Goal: Answer question/provide support

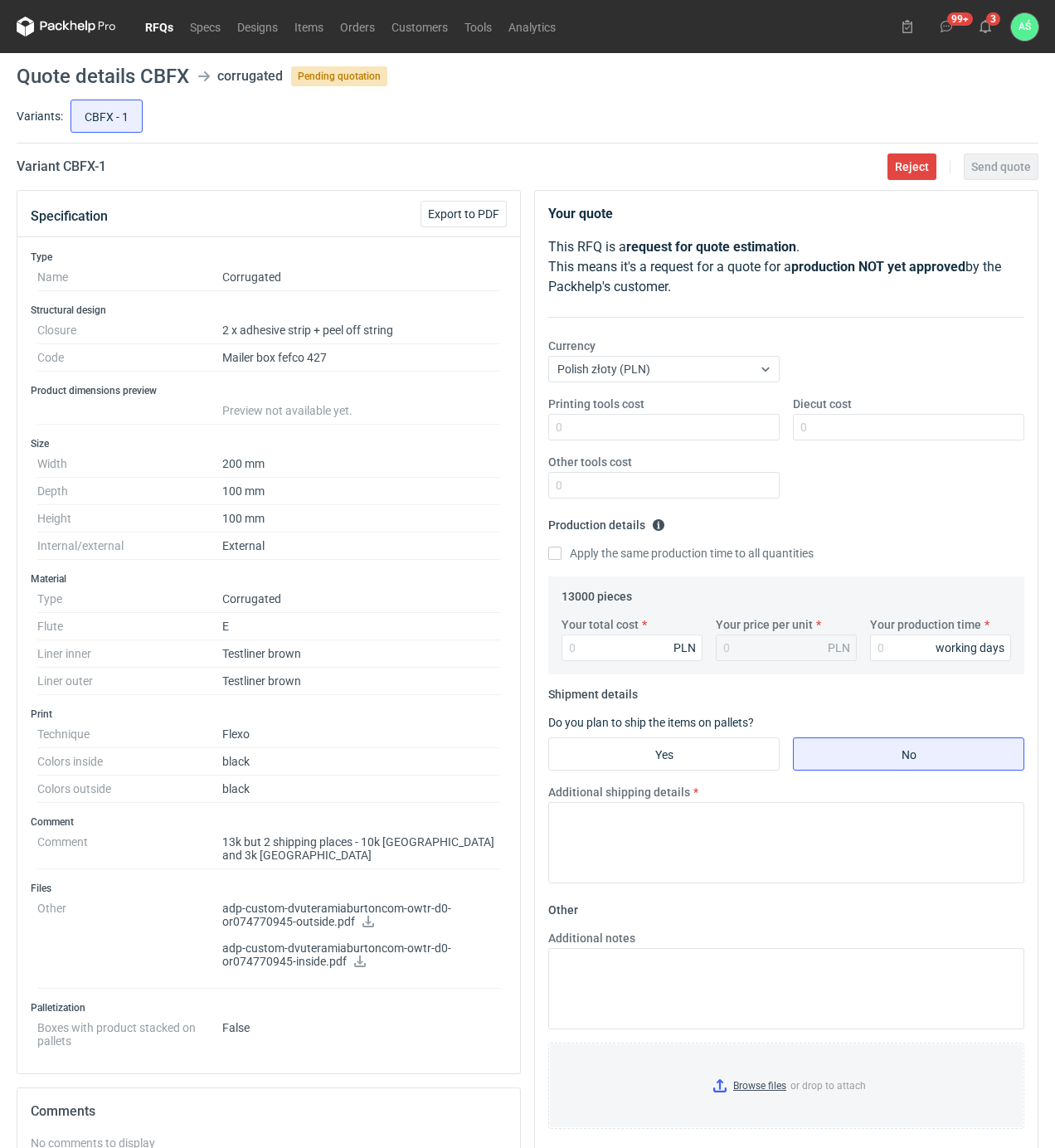
scroll to position [110, 0]
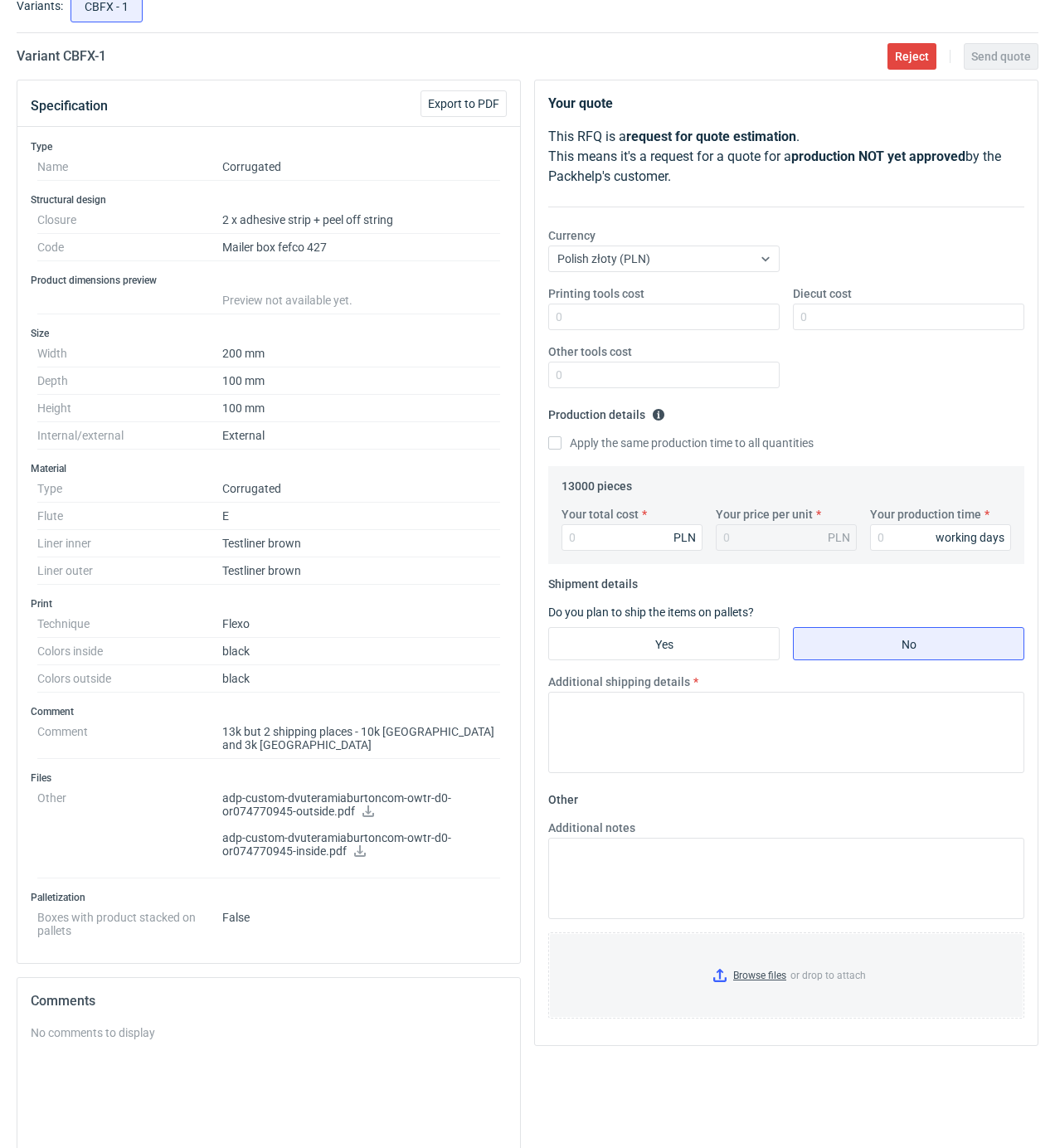
click at [433, 650] on dd "black" at bounding box center [361, 651] width 278 height 27
click at [724, 319] on input "Printing tools cost" at bounding box center [664, 317] width 232 height 26
type input "1100"
type input "14171"
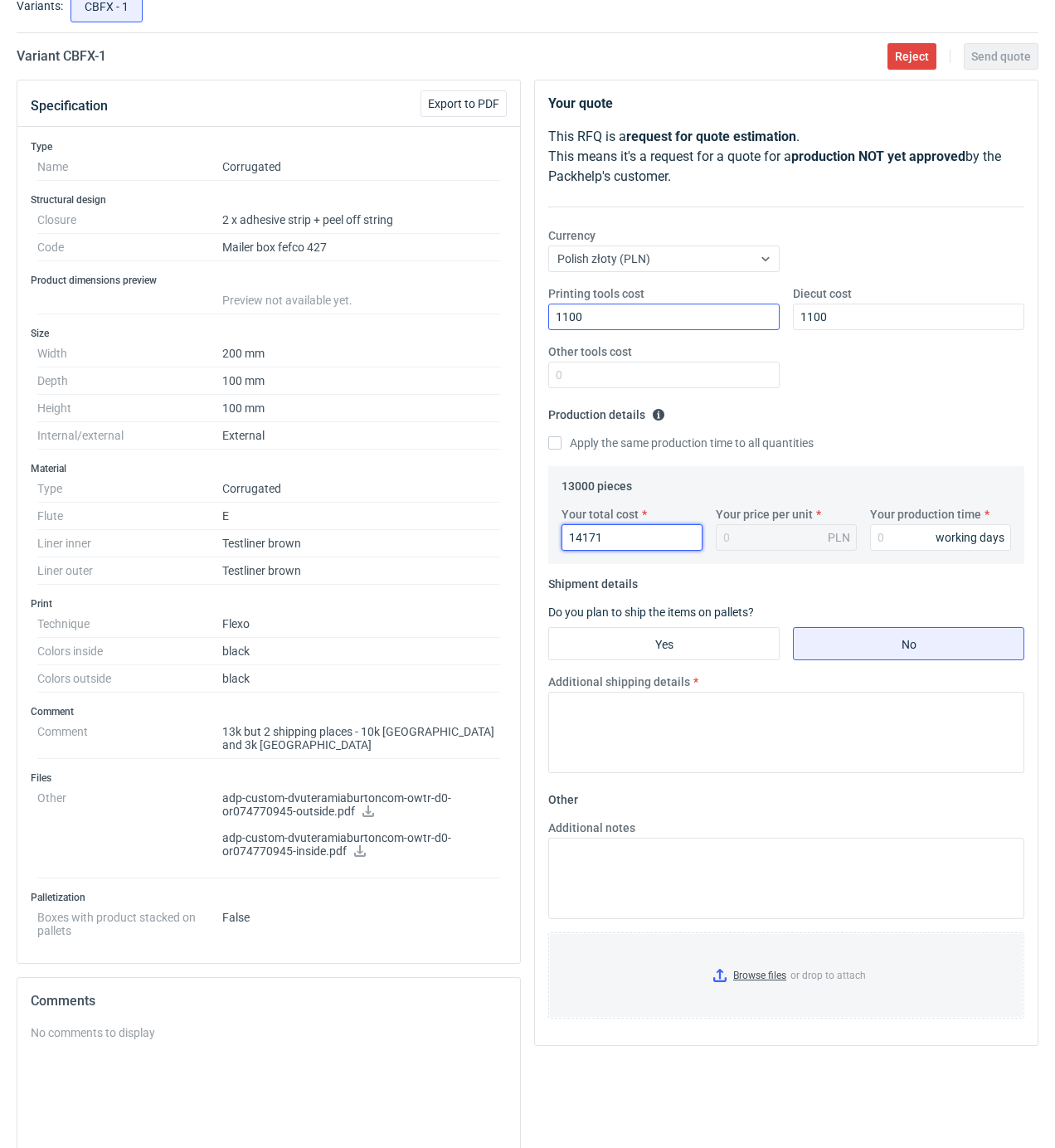
type input "1.09"
type input "14170"
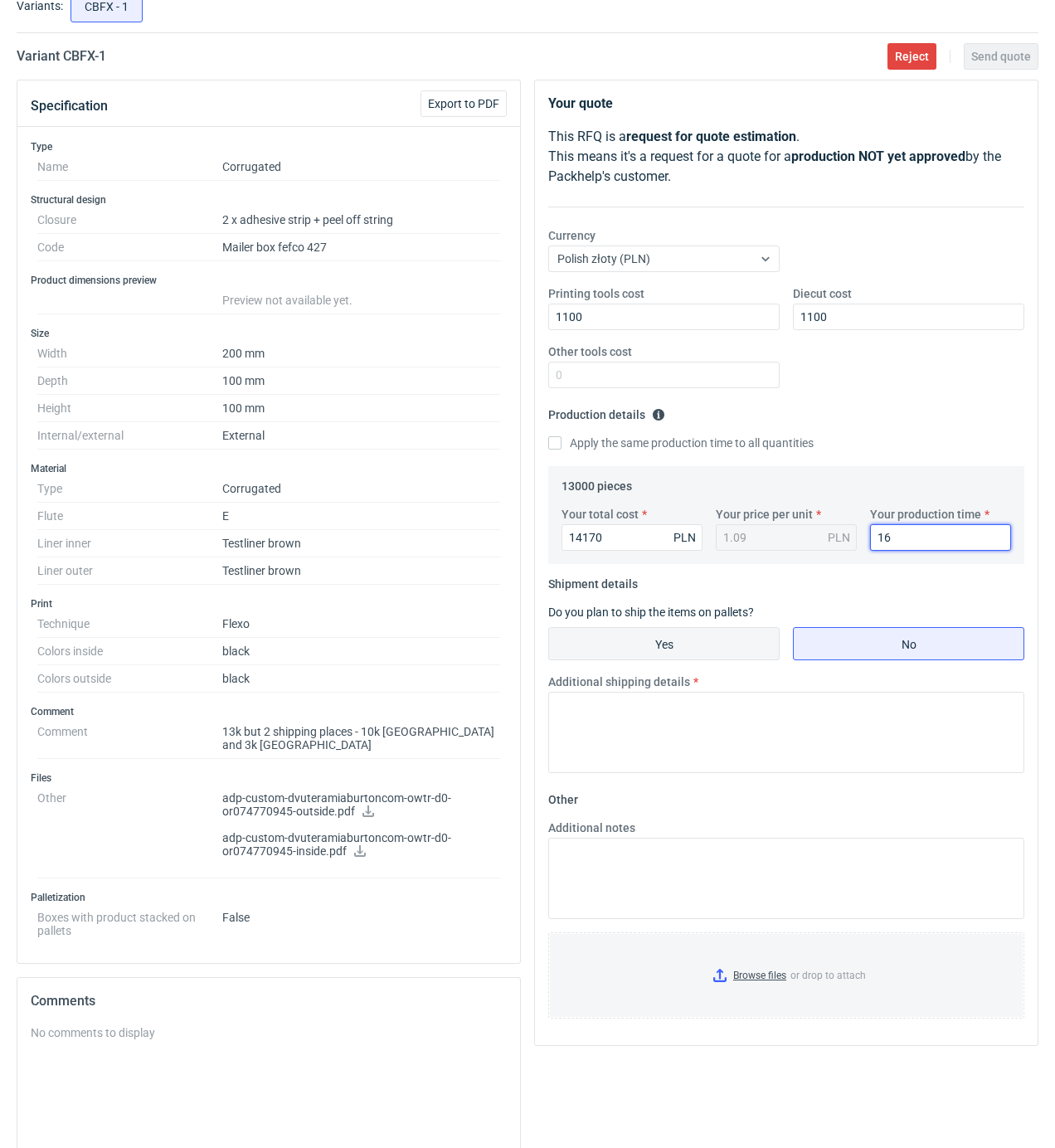
type input "16"
click at [672, 640] on input "Yes" at bounding box center [664, 643] width 230 height 32
radio input "true"
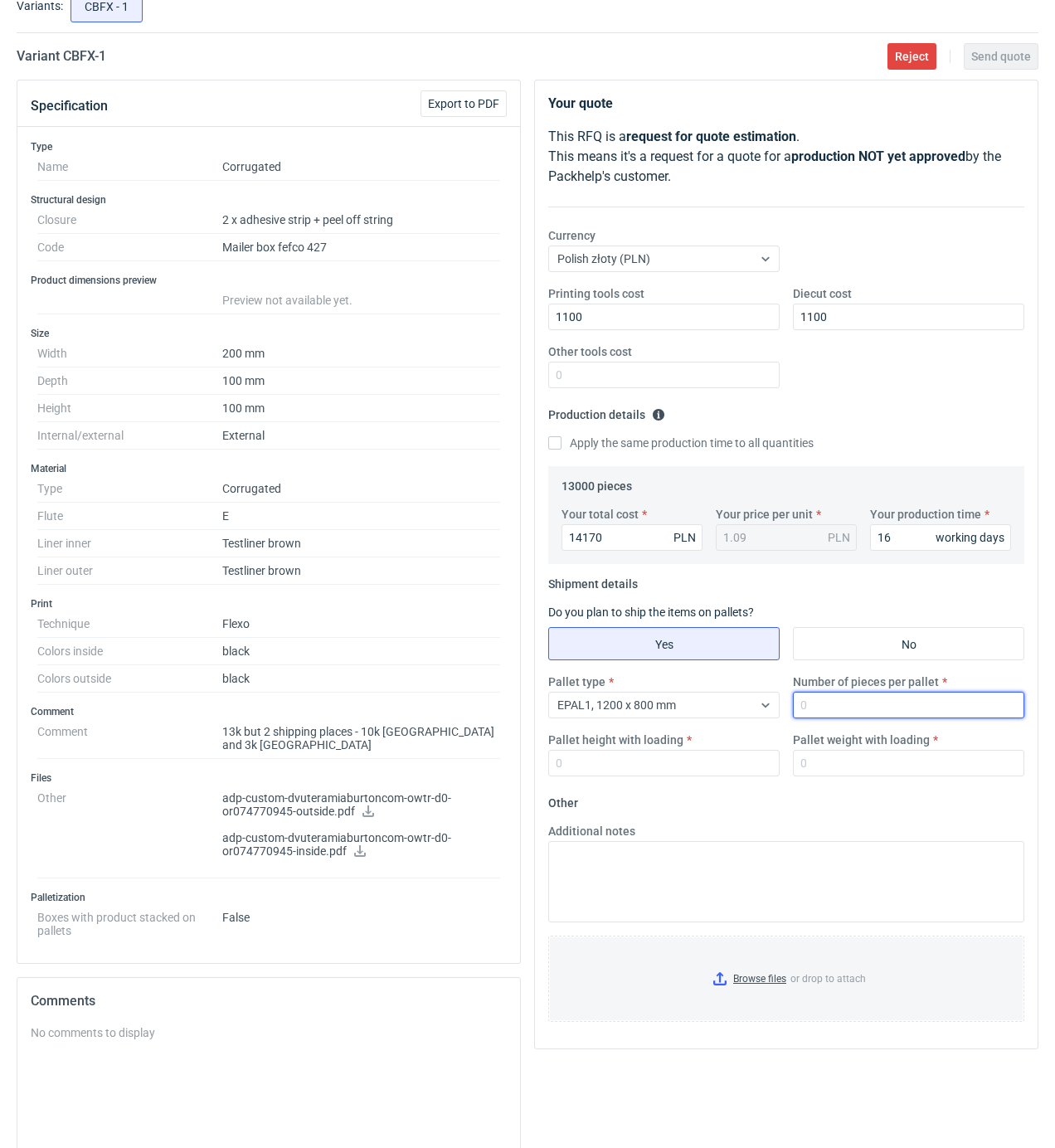
click at [824, 716] on input "Number of pieces per pallet" at bounding box center [909, 705] width 232 height 26
type input "1"
type input "1670"
click at [617, 771] on input "Pallet height with loading" at bounding box center [664, 763] width 232 height 26
type input "1850"
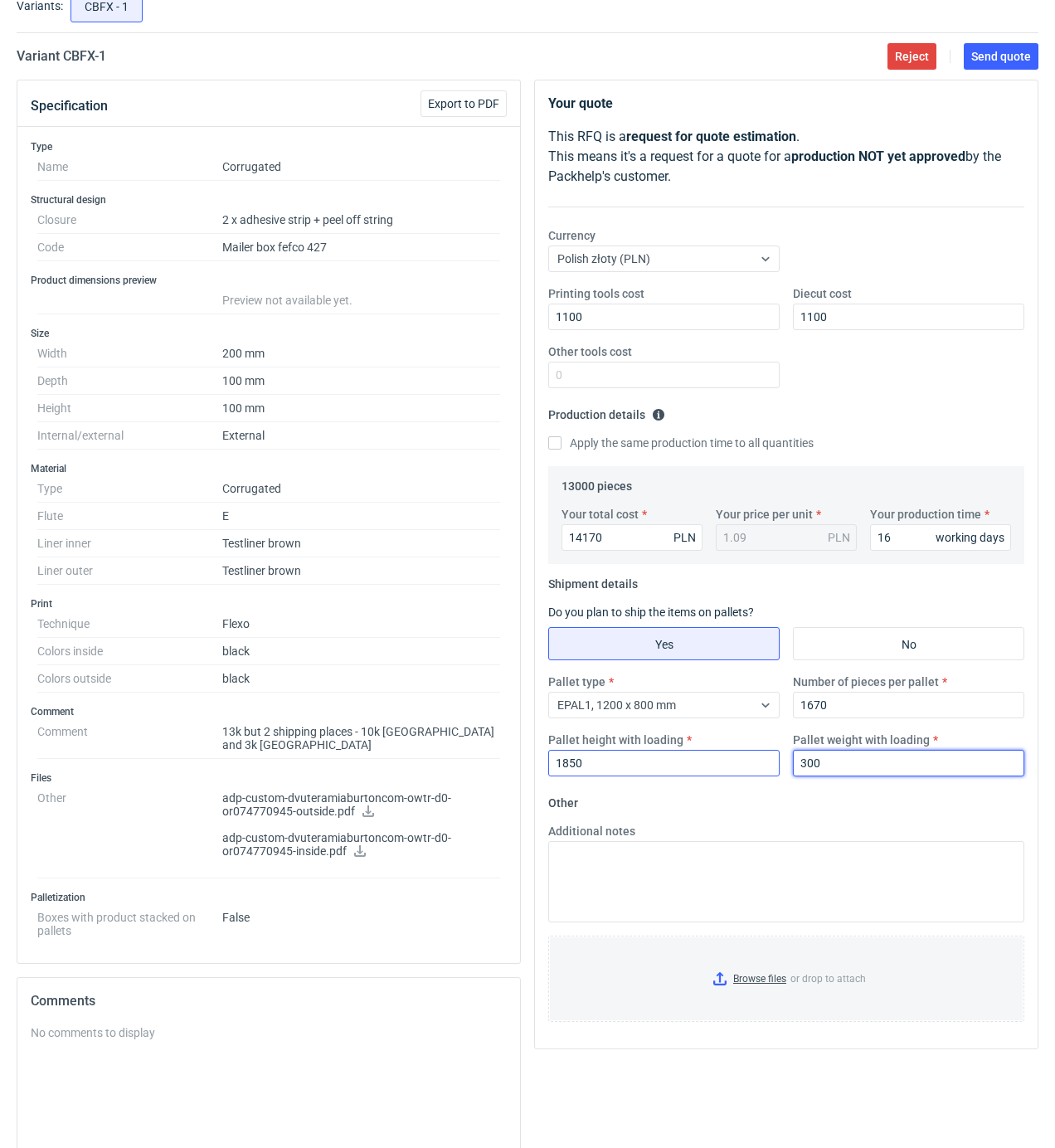
type input "300"
click at [767, 982] on input "Browse files or drop to attach" at bounding box center [786, 979] width 473 height 83
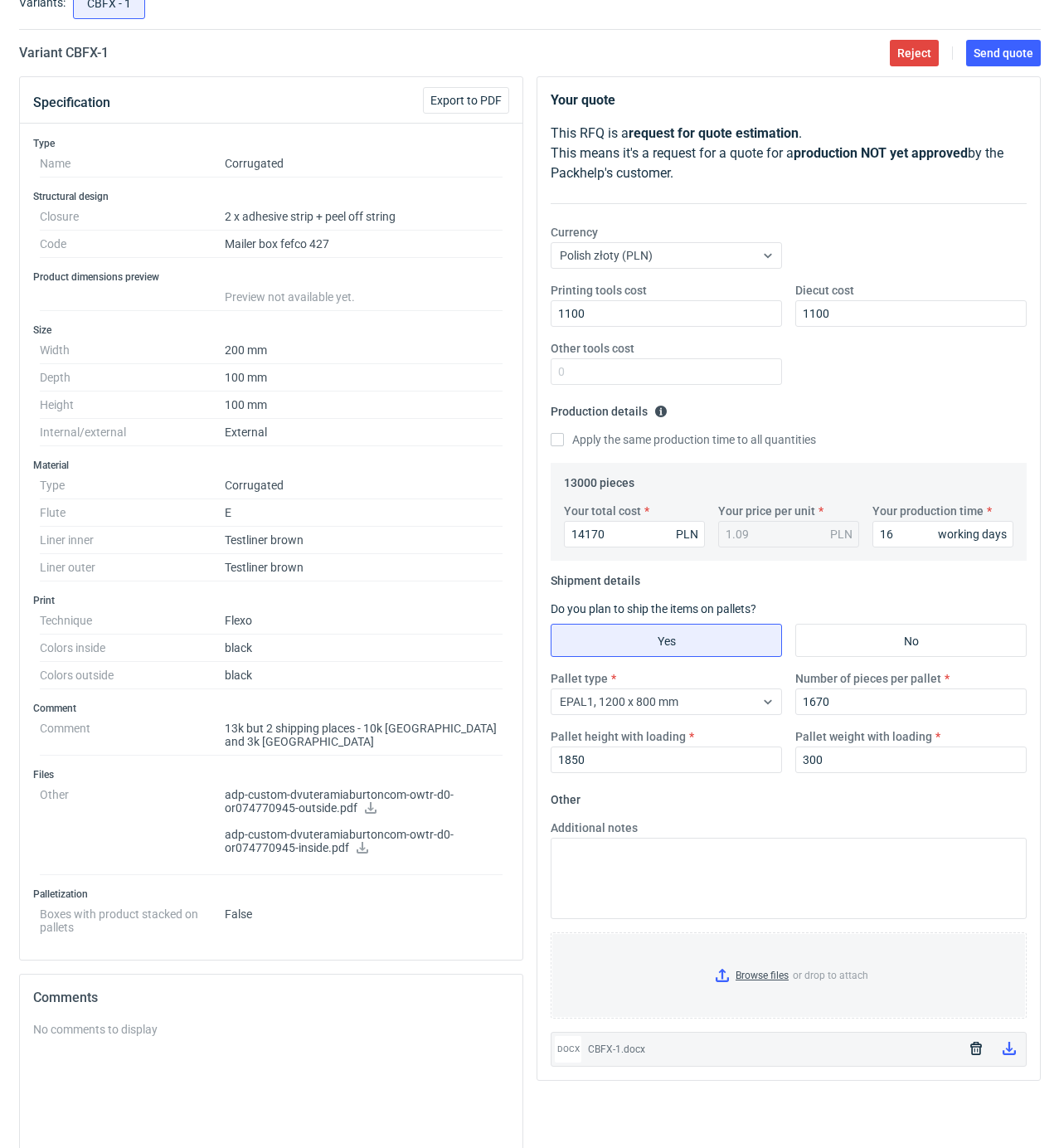
scroll to position [0, 0]
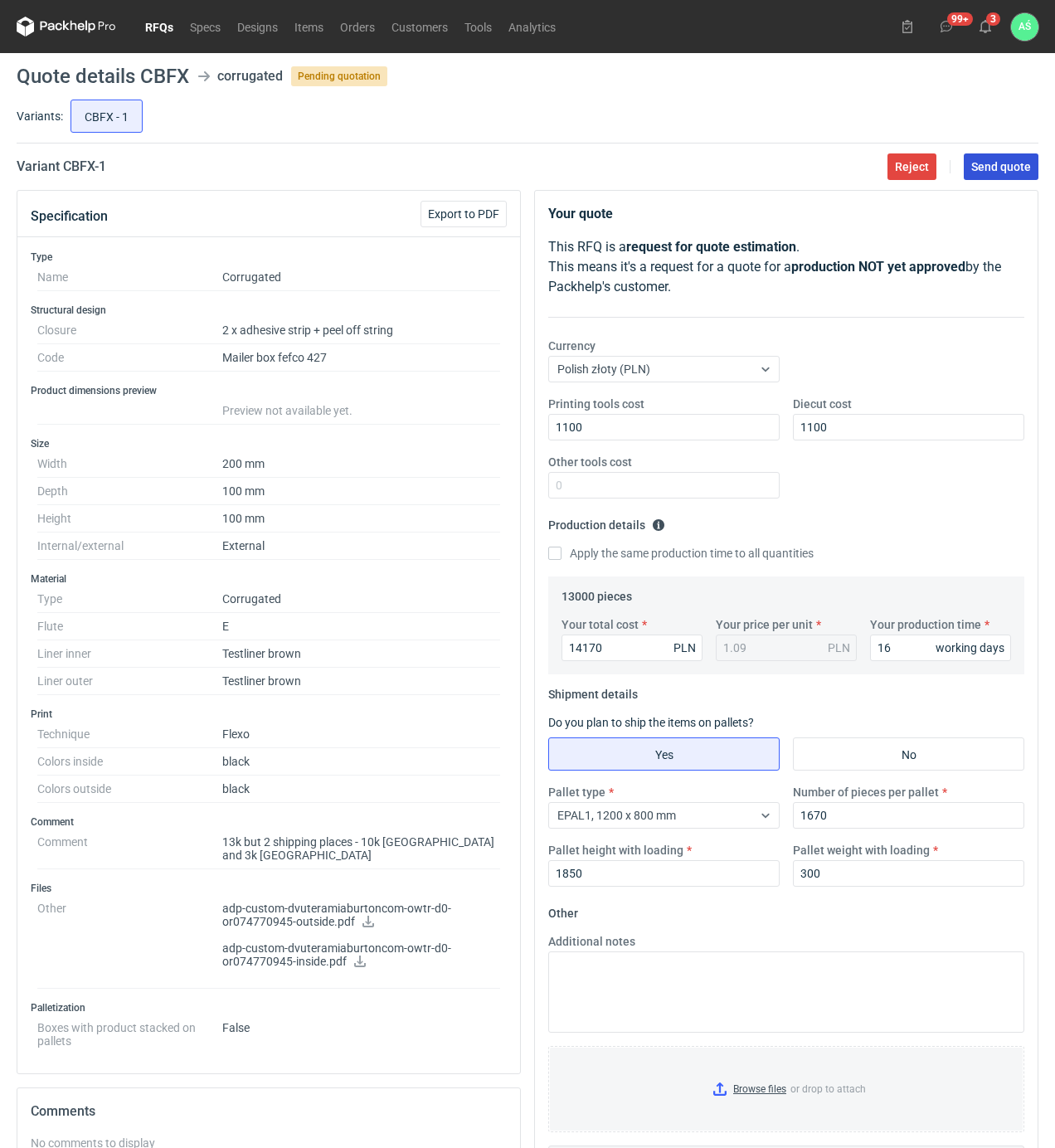
click at [1006, 157] on button "Send quote" at bounding box center [1001, 166] width 75 height 26
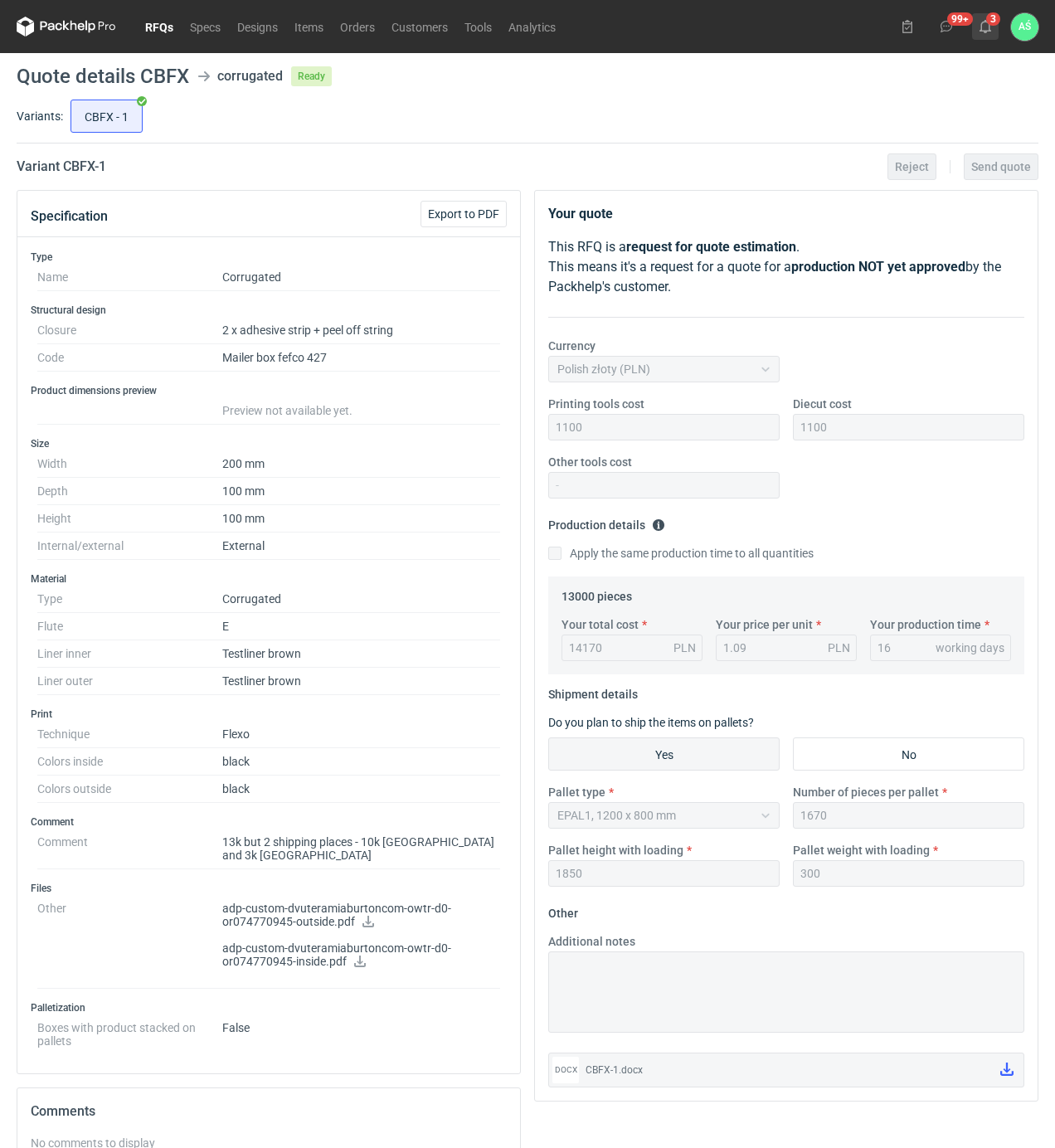
click at [989, 24] on use at bounding box center [985, 26] width 12 height 14
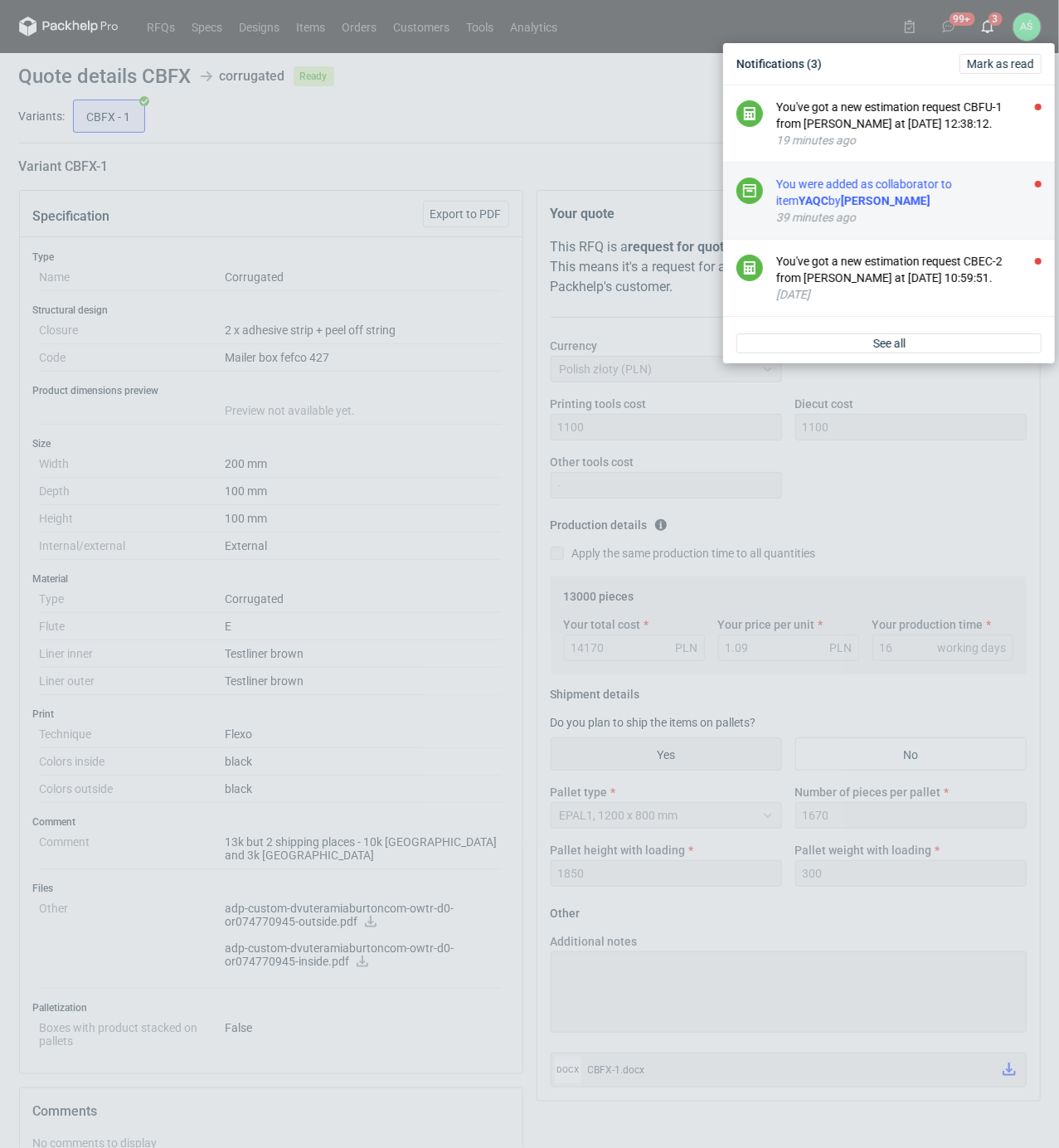
click at [977, 184] on div "You were added as collaborator to item YAQC by [PERSON_NAME]" at bounding box center [908, 192] width 265 height 33
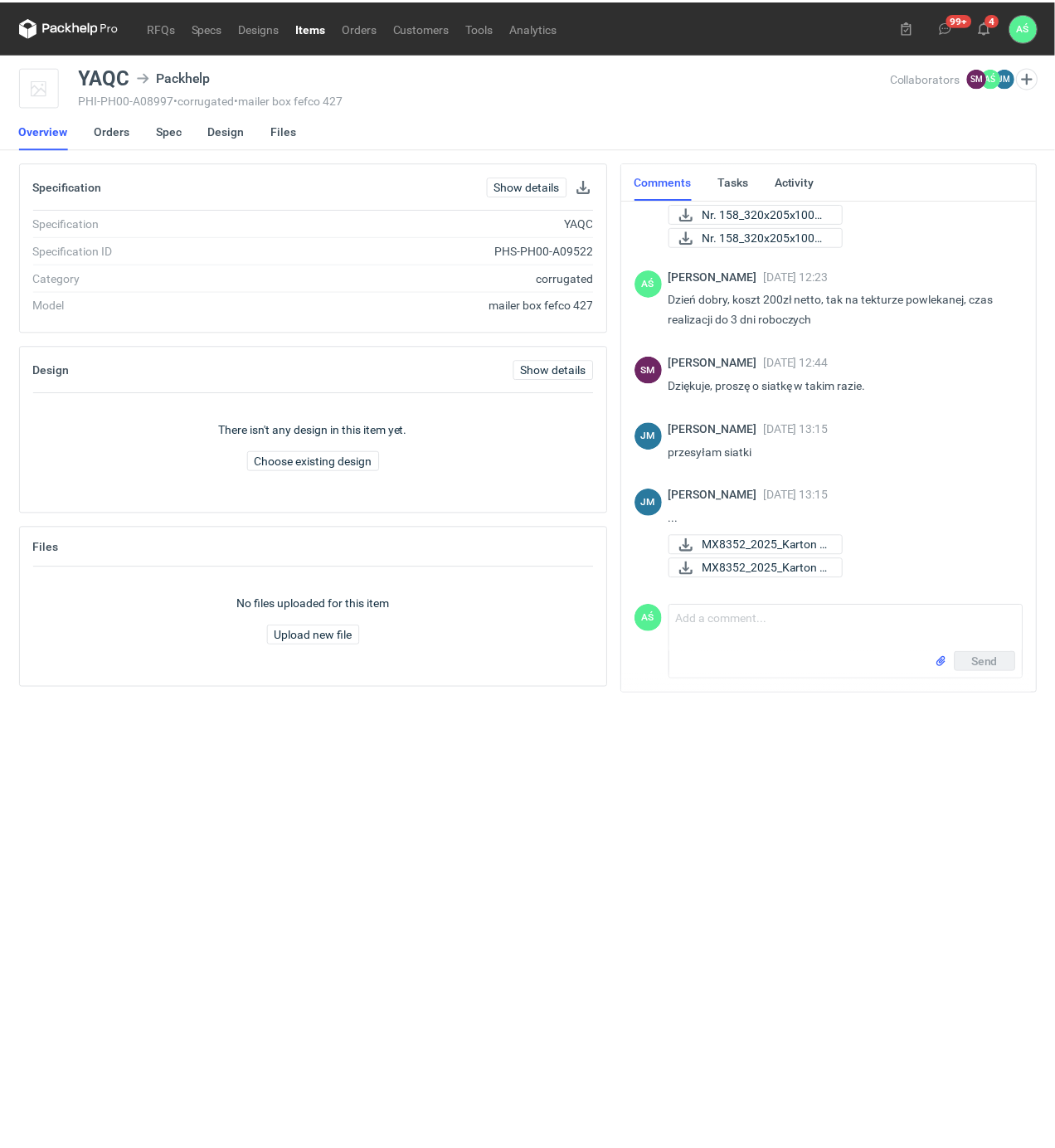
scroll to position [114, 0]
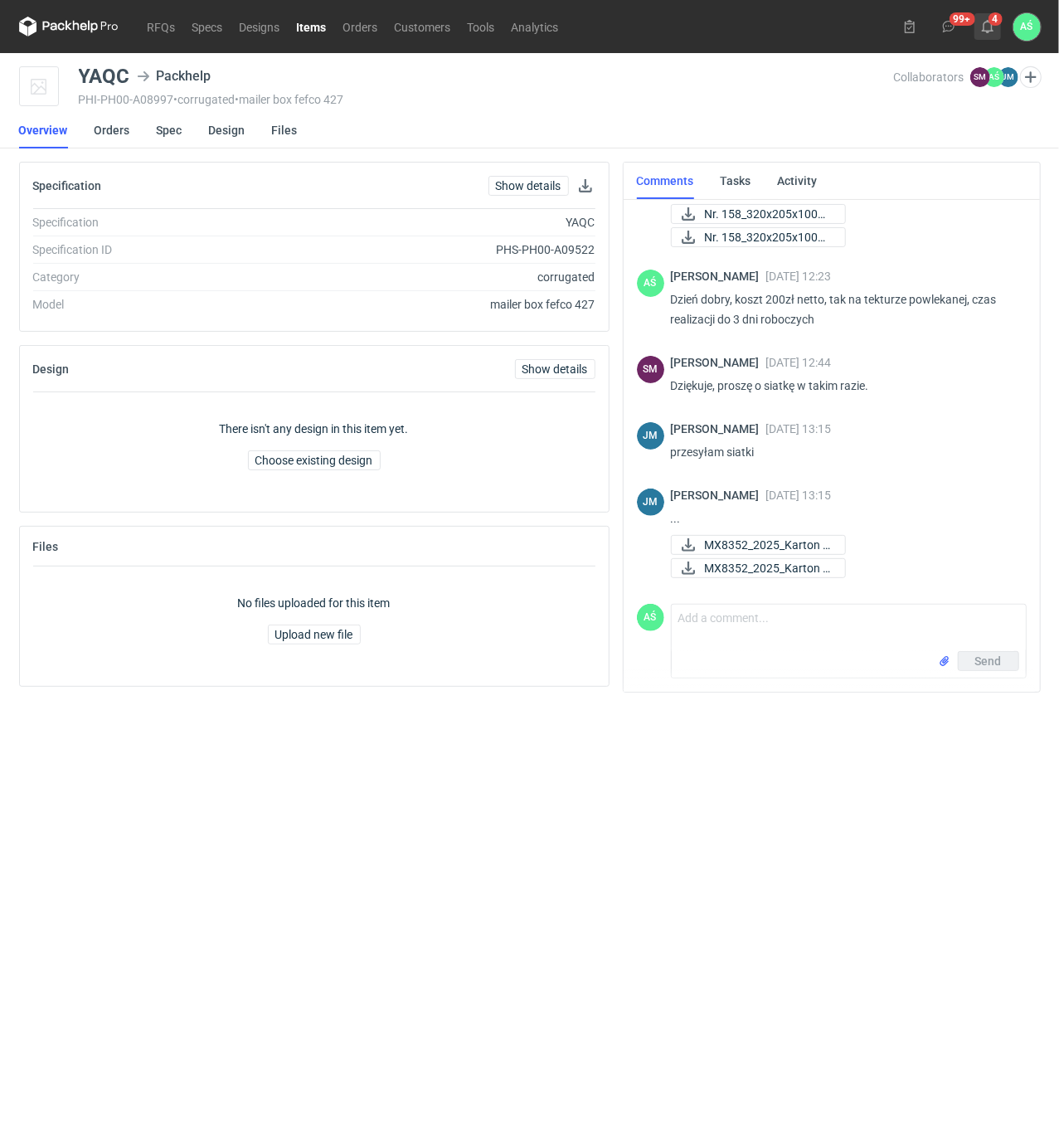
click at [996, 26] on button "4" at bounding box center [987, 26] width 26 height 26
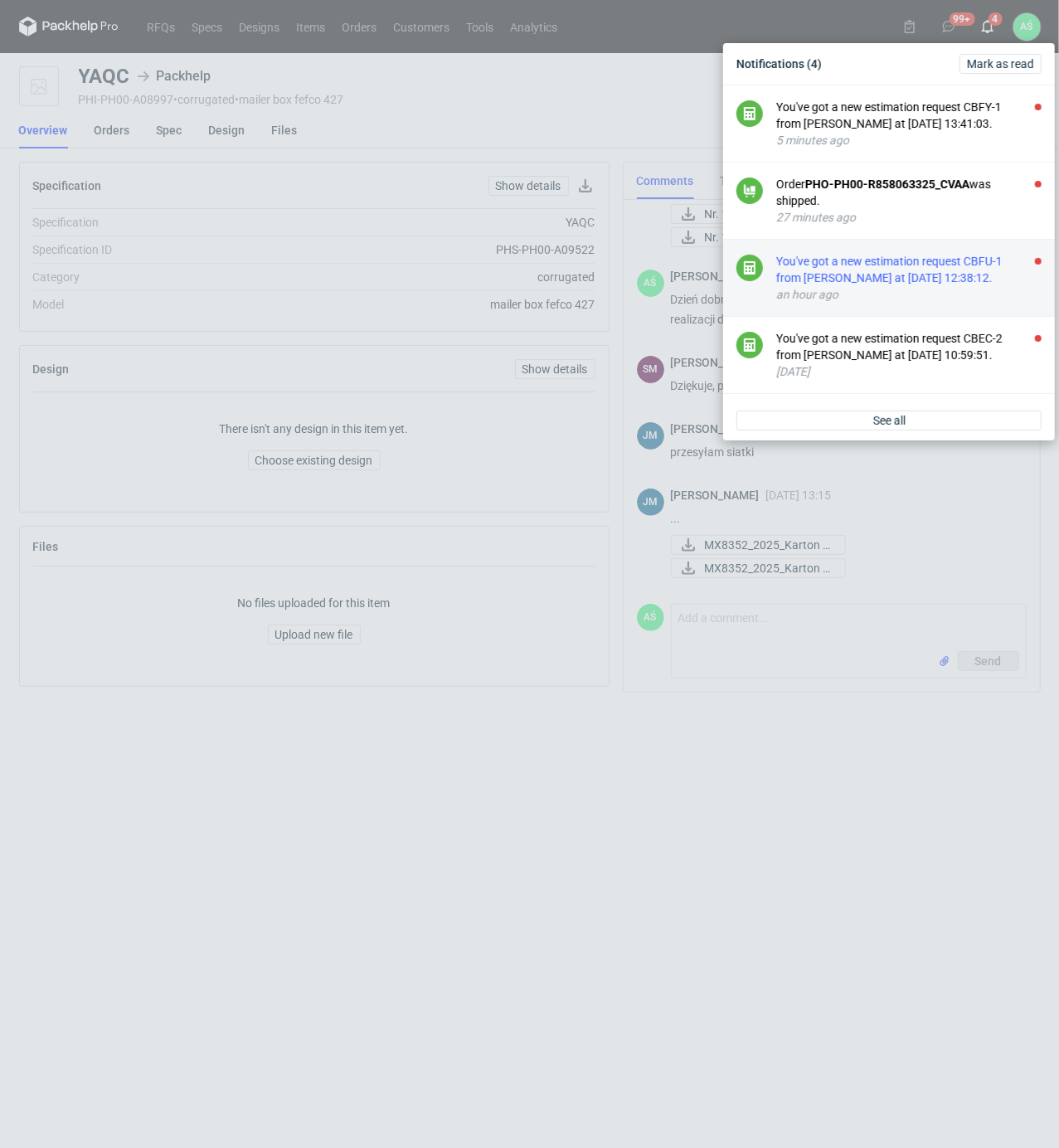
click at [996, 279] on div "You've got a new estimation request CBFU-1 from [PERSON_NAME] at [DATE] 12:38:1…" at bounding box center [908, 270] width 265 height 33
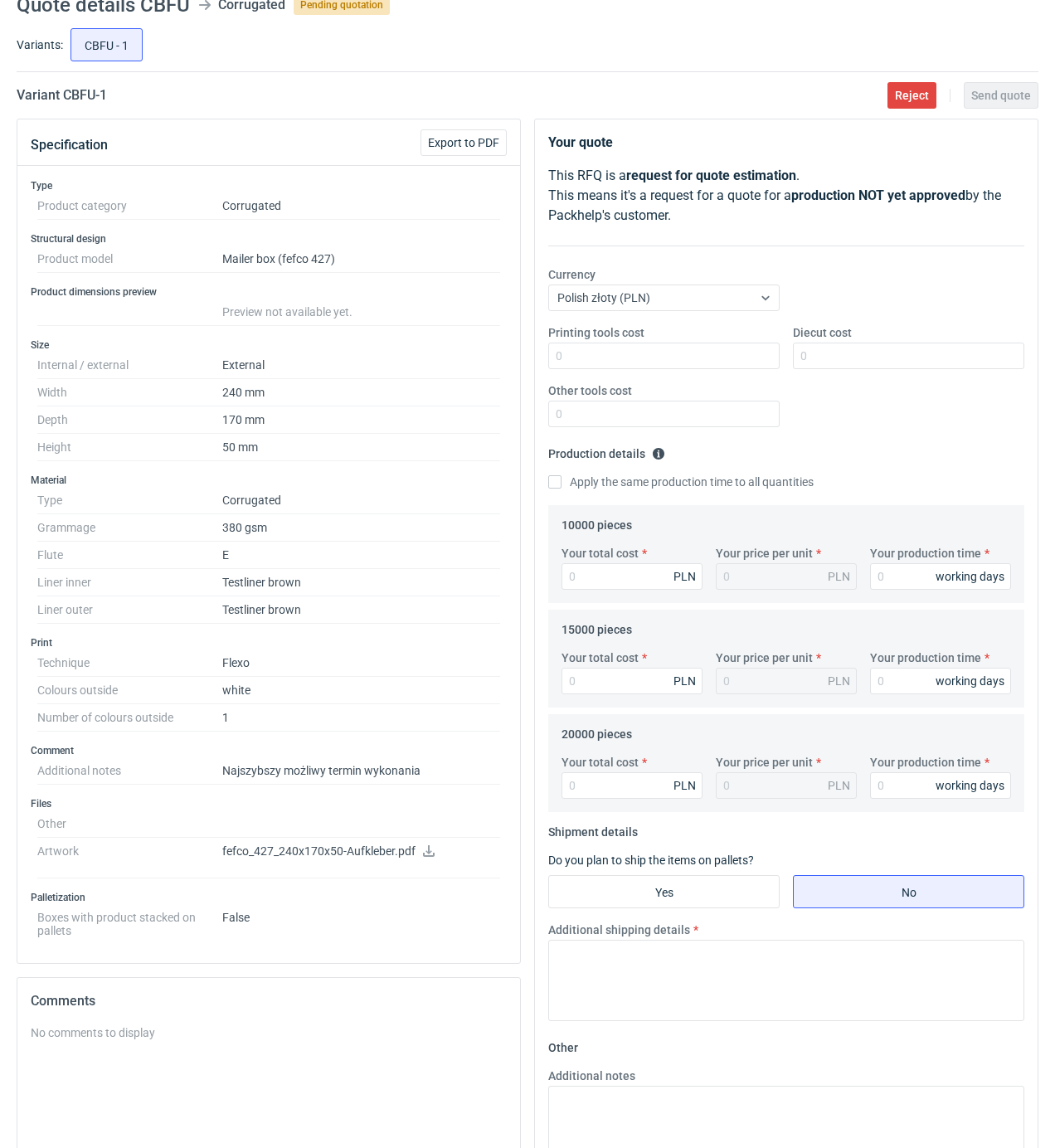
scroll to position [110, 0]
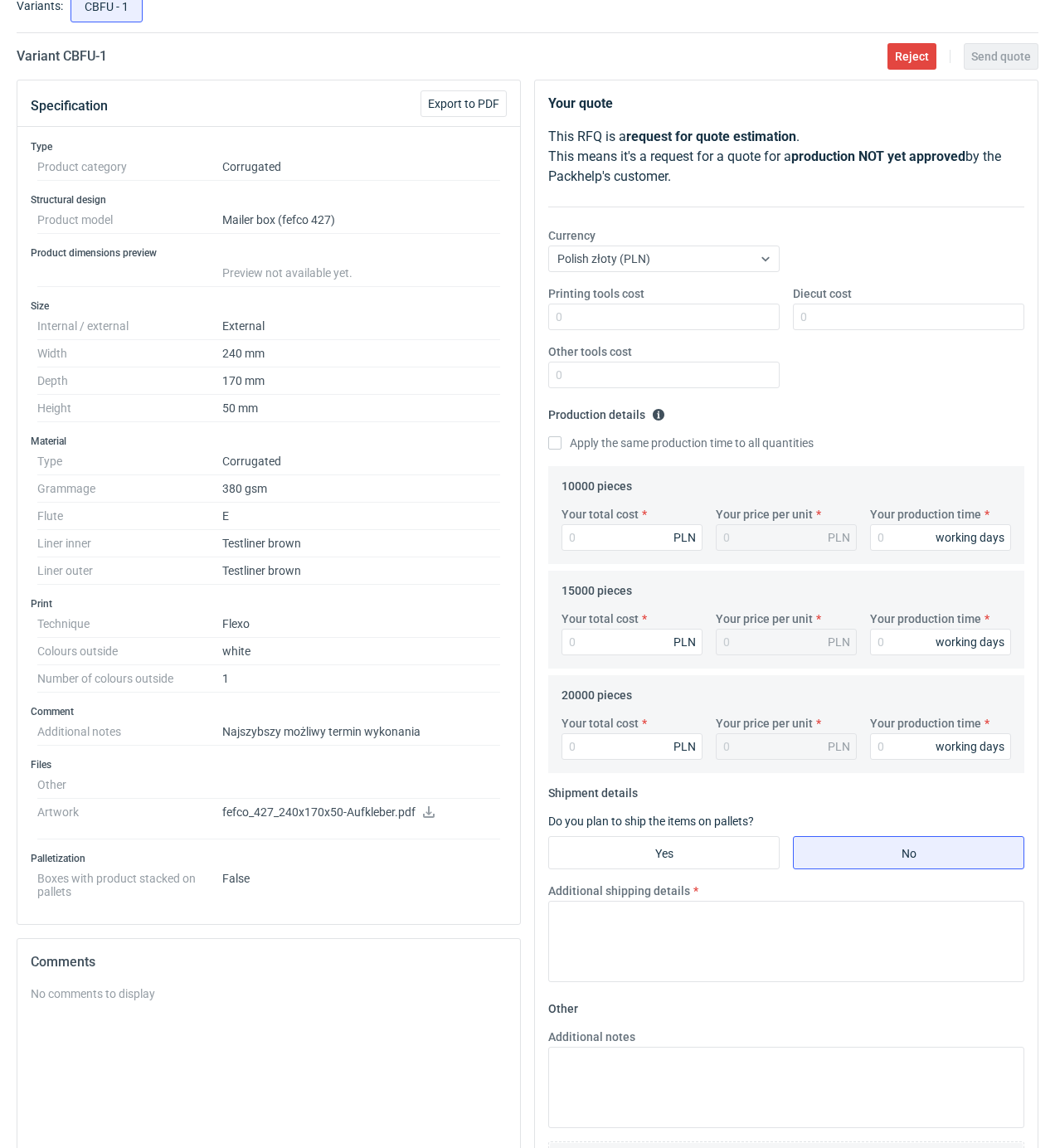
click at [428, 814] on icon at bounding box center [429, 811] width 12 height 12
click at [702, 314] on input "Printing tools cost" at bounding box center [664, 317] width 232 height 26
type input "900"
type input "1"
type input "2150"
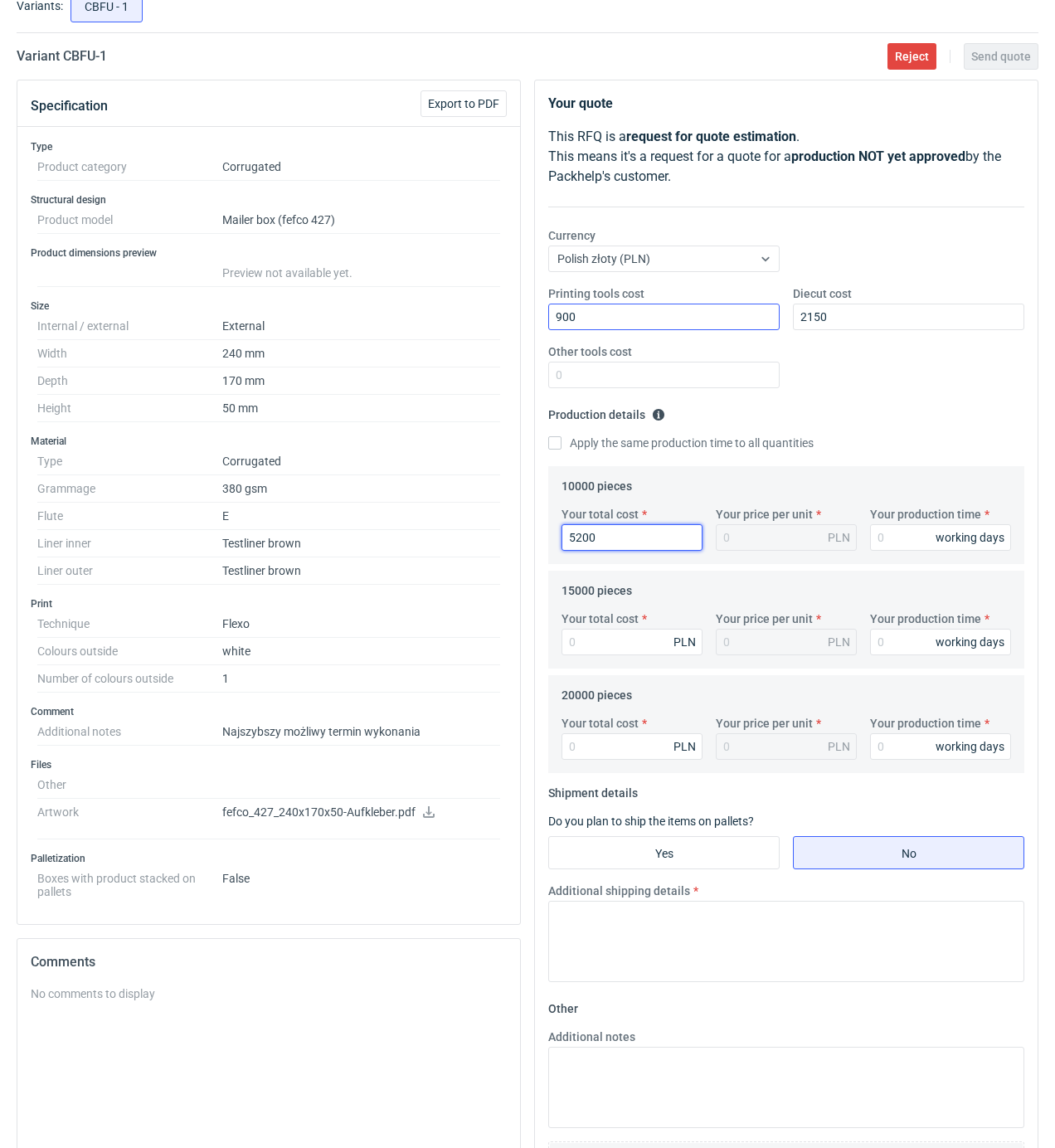
type input "5200"
type input "0.52"
type input "12"
type input "7650"
type input "0.51"
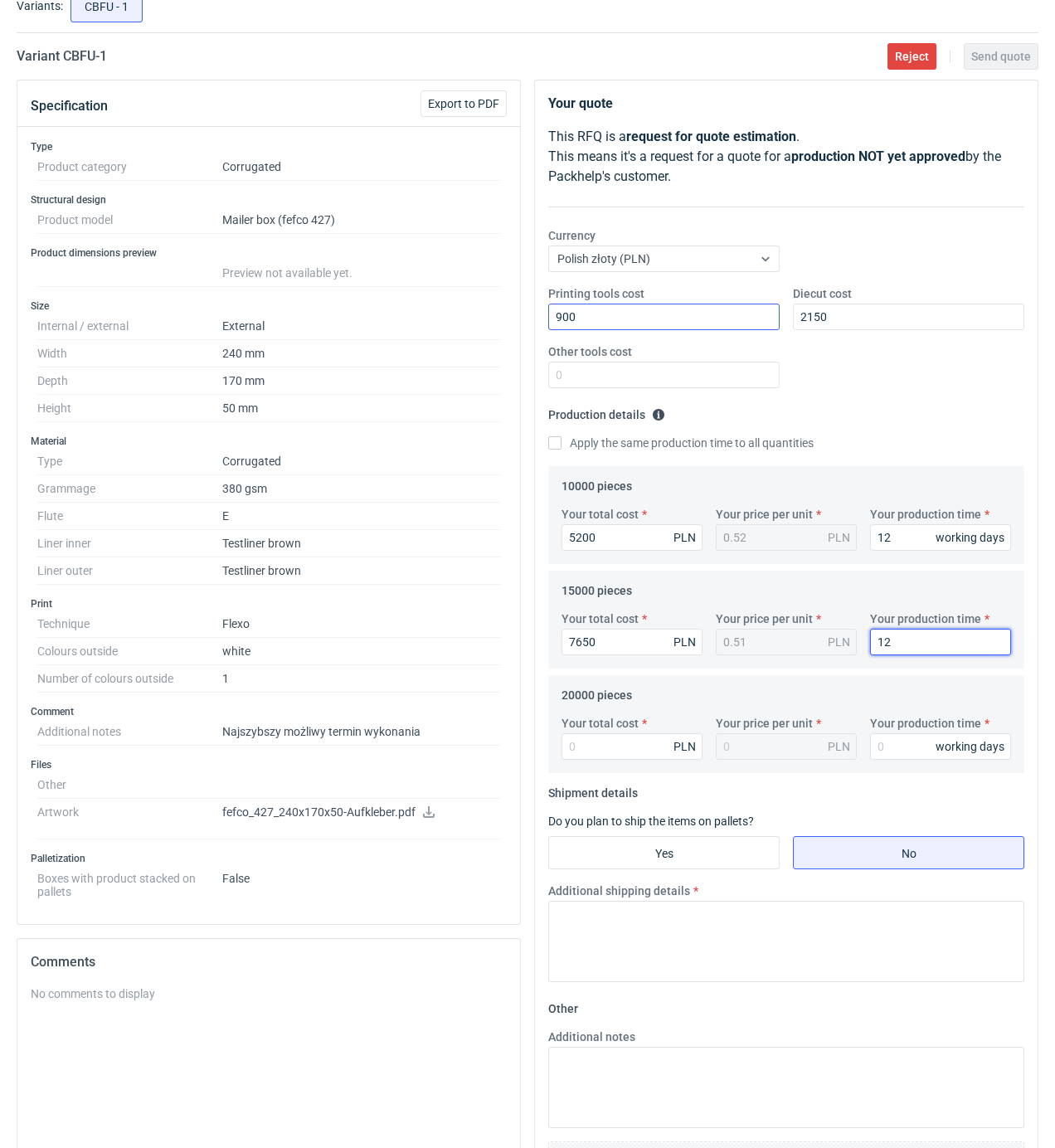
type input "12"
type input "10200"
type input "0.51"
type input "10200"
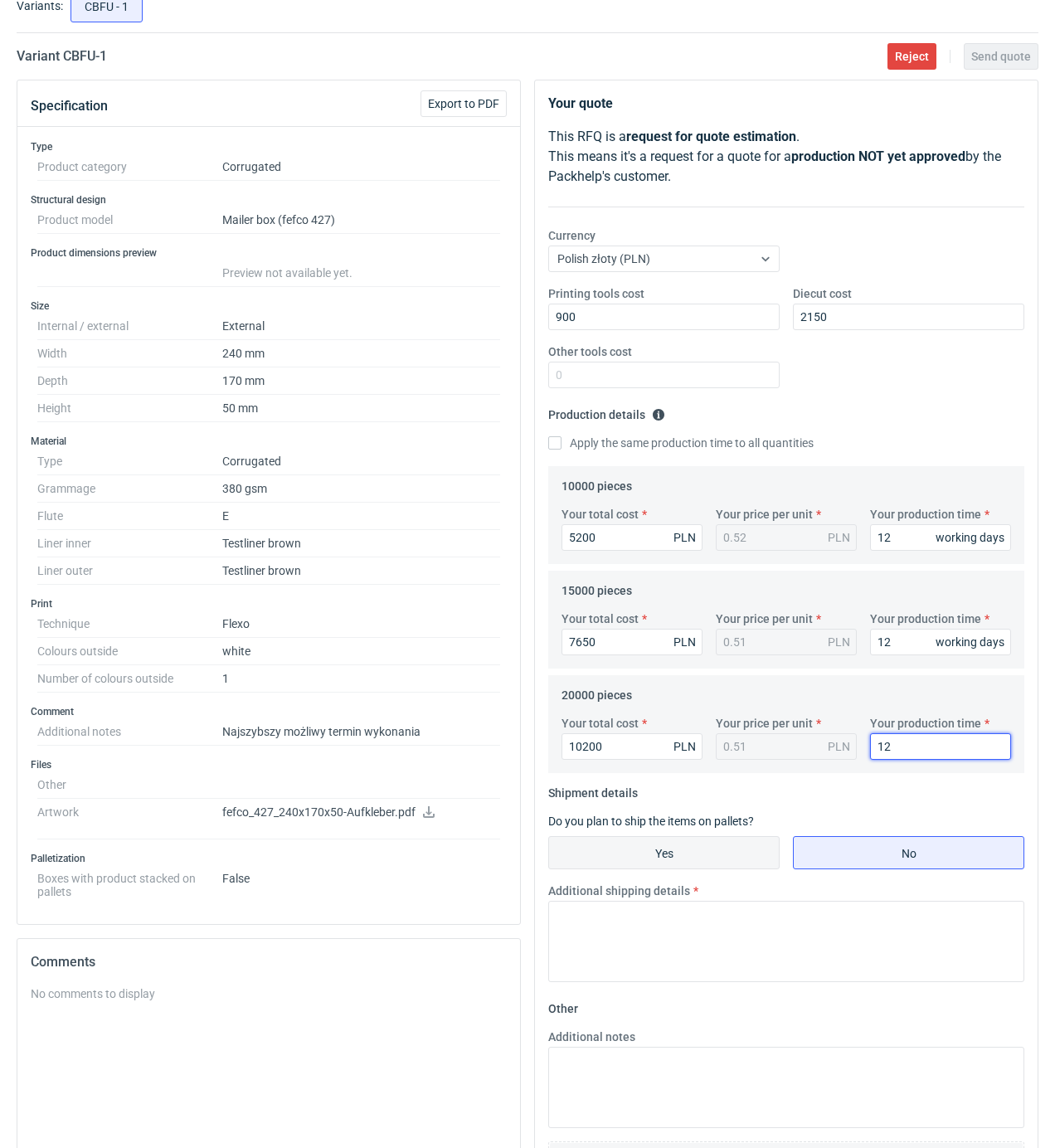
type input "12"
click at [711, 856] on input "Yes" at bounding box center [664, 852] width 230 height 32
radio input "true"
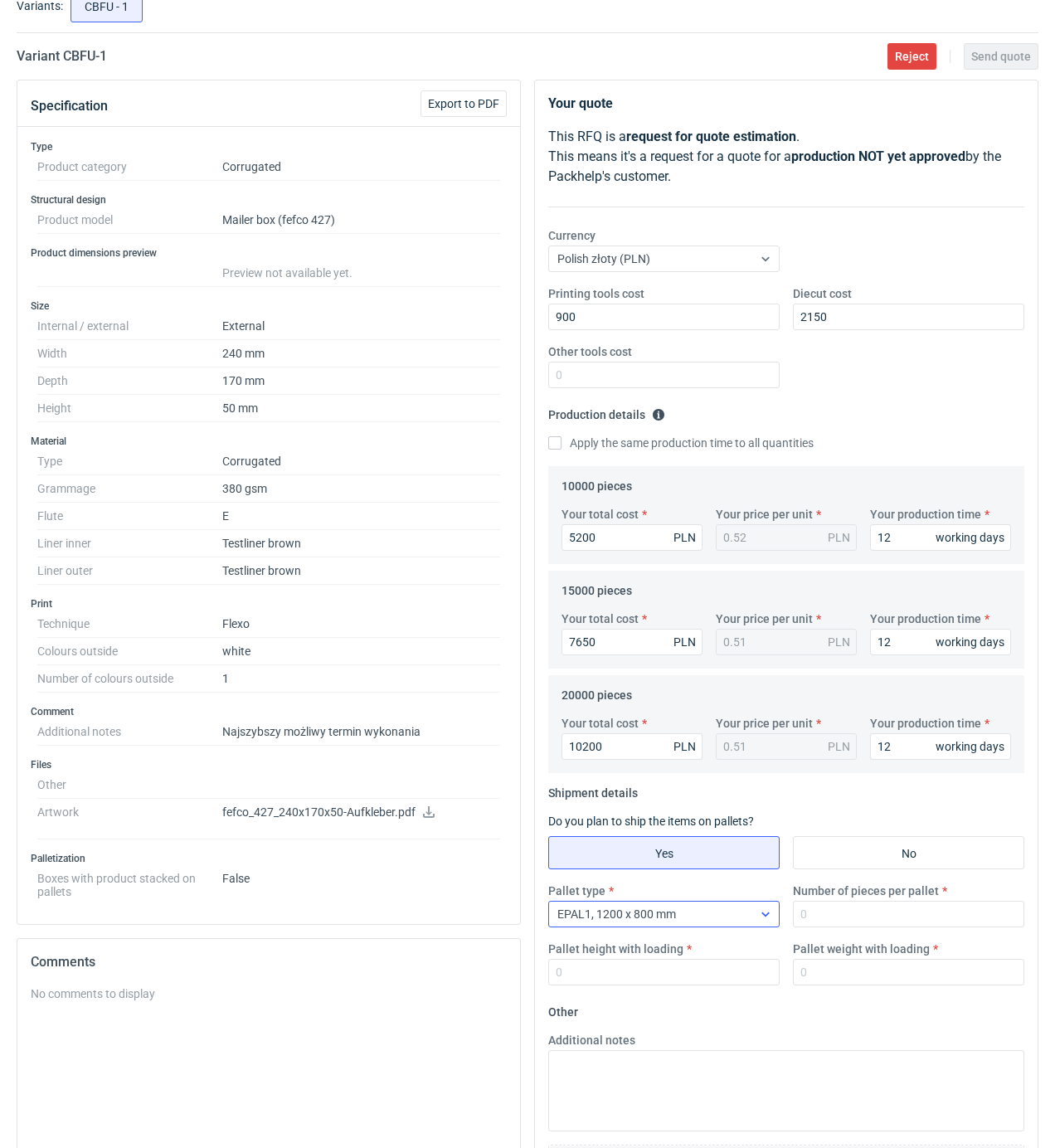
click at [700, 921] on div "EPAL1, 1200 x 800 mm" at bounding box center [651, 915] width 204 height 24
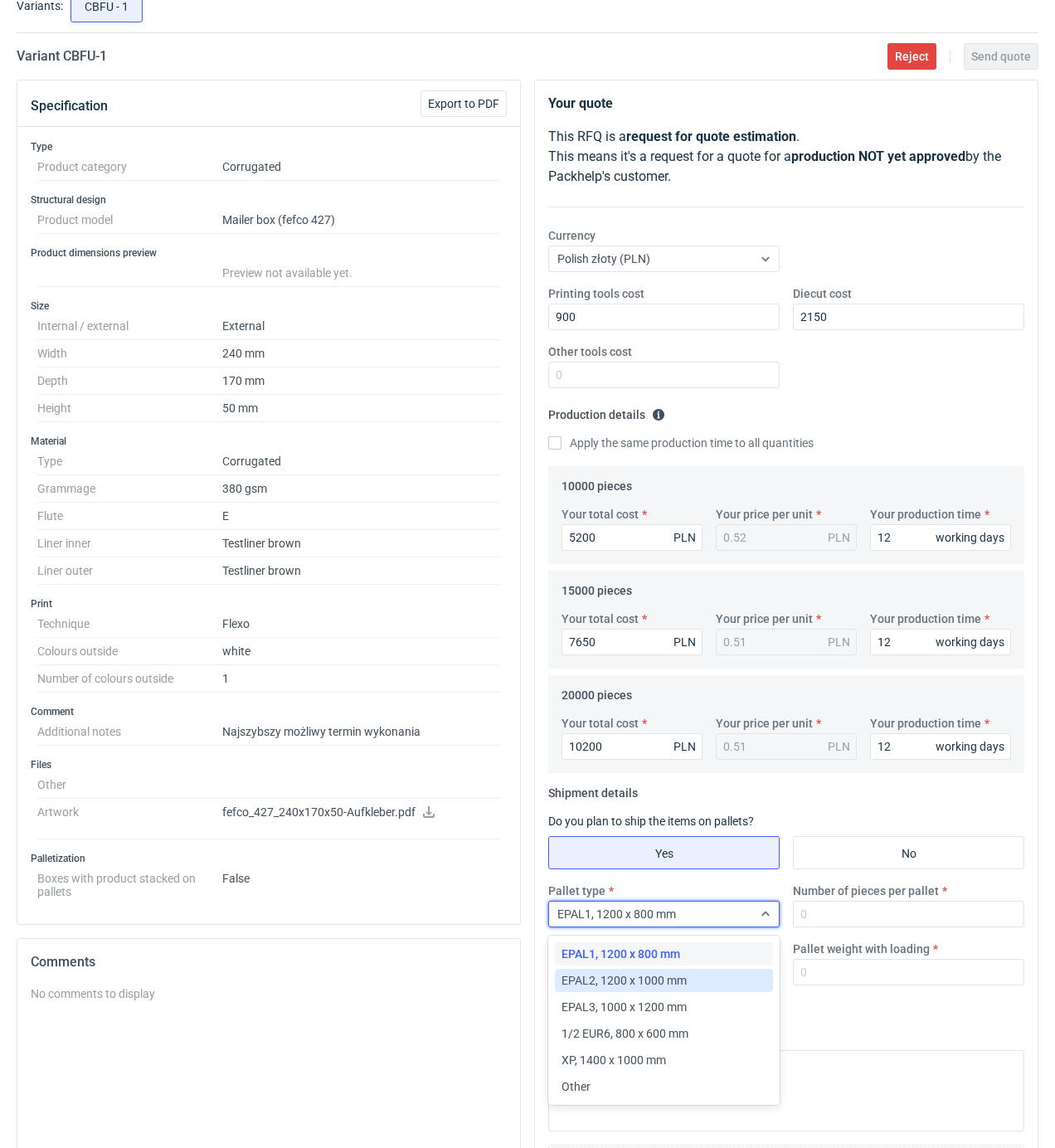
click at [684, 976] on span "EPAL2, 1200 x 1000 mm" at bounding box center [624, 981] width 125 height 16
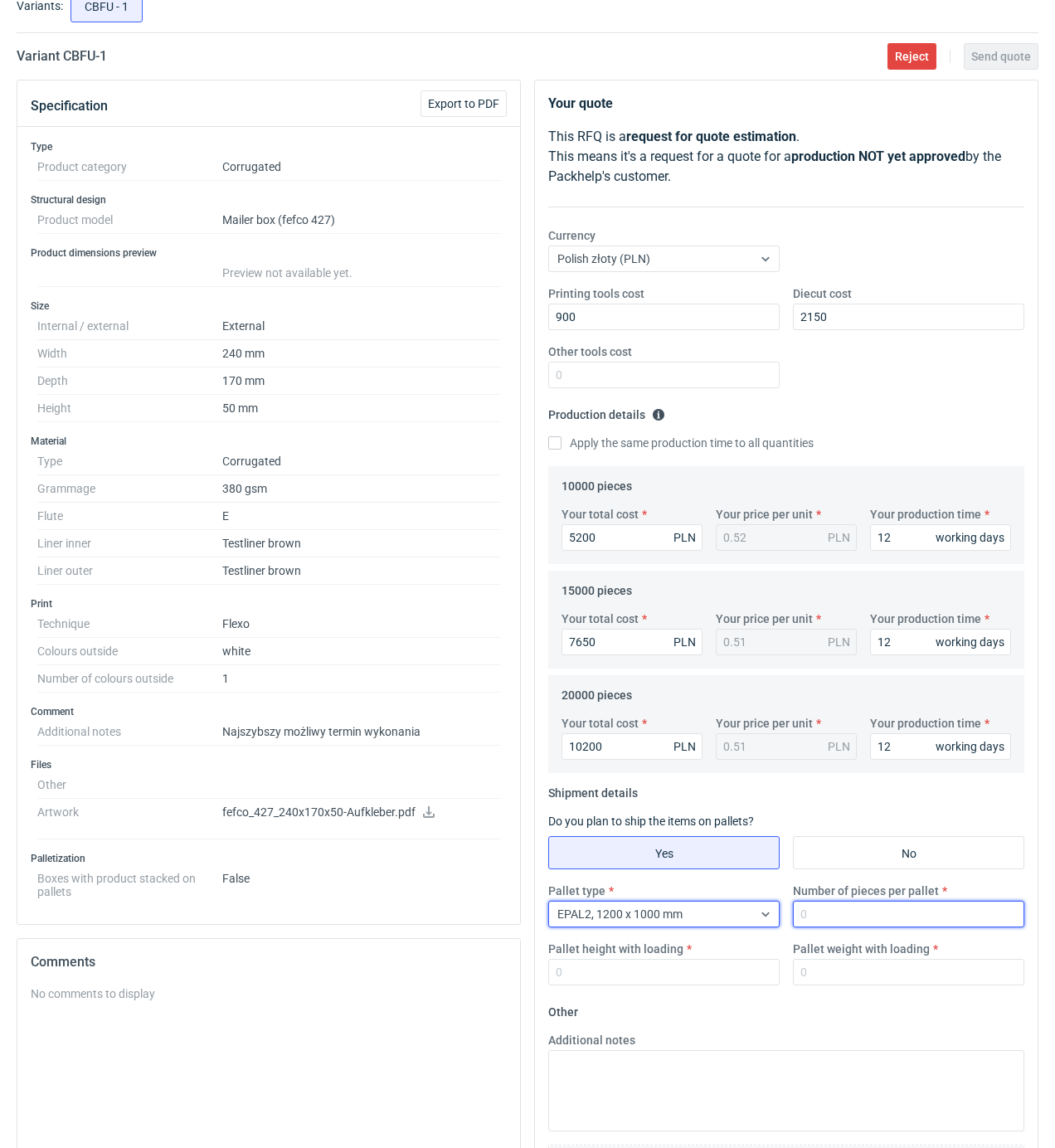
click at [834, 927] on input "Number of pieces per pallet" at bounding box center [909, 914] width 232 height 26
type input "4000"
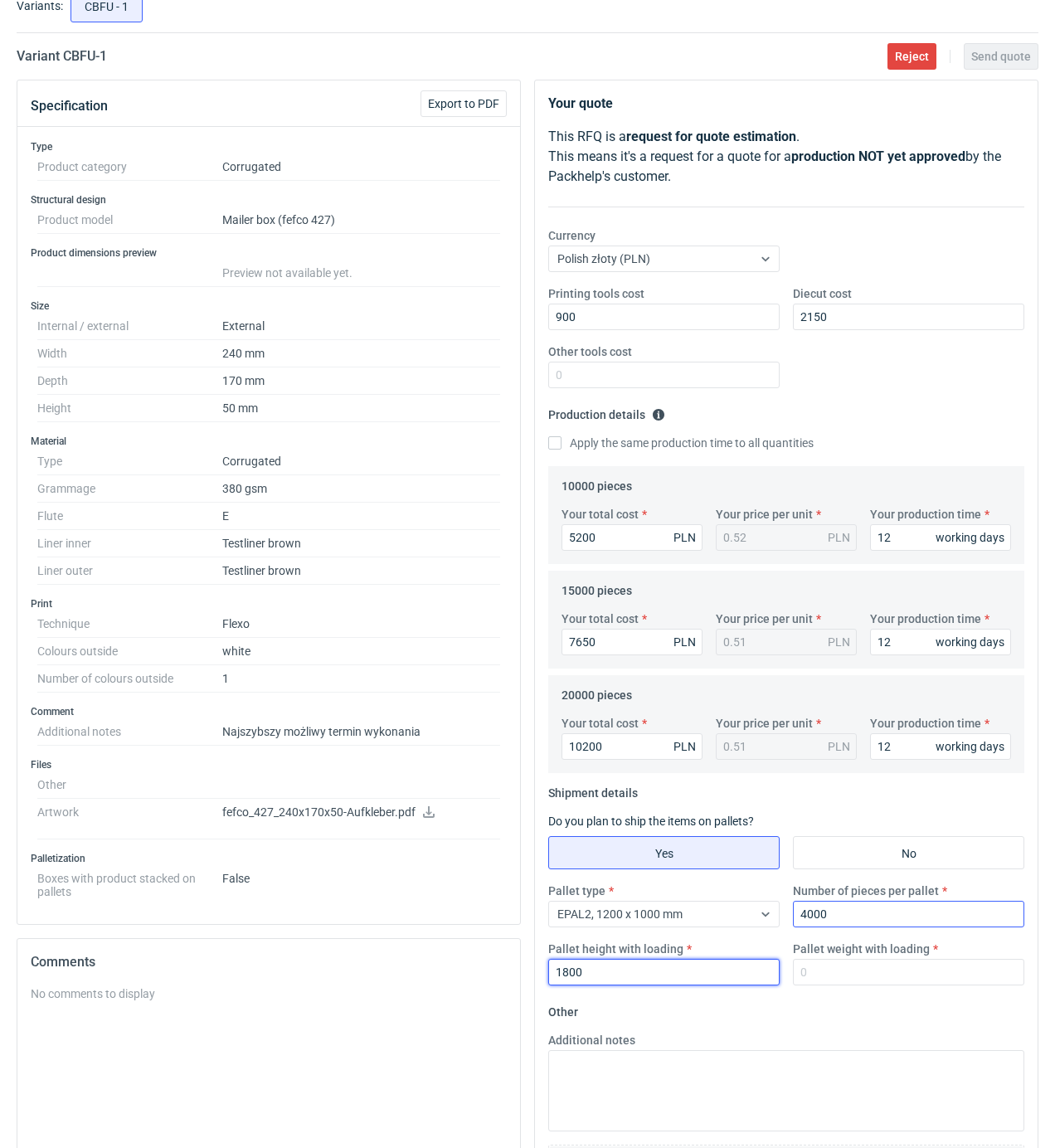
type input "1800"
type input "350"
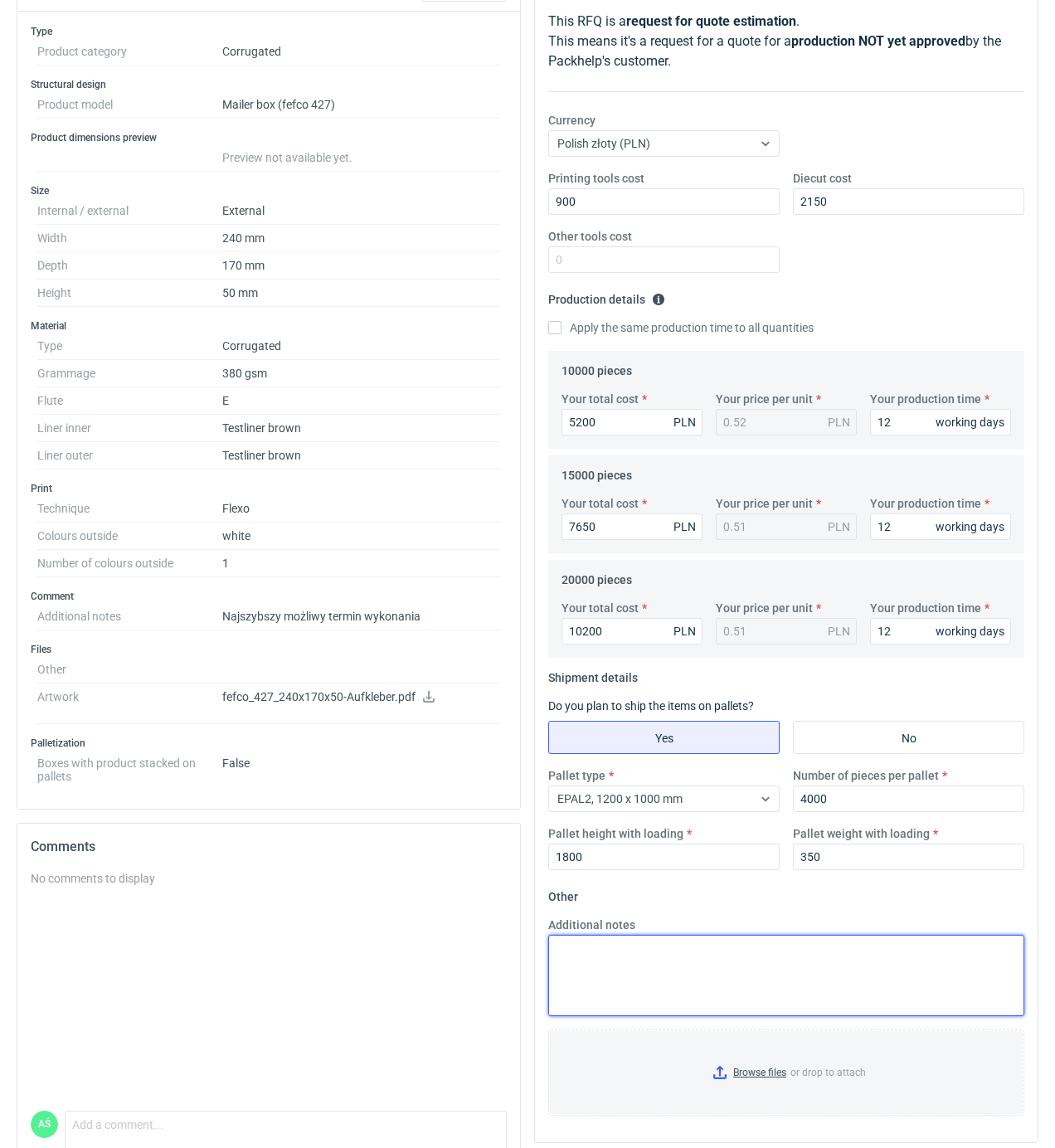
scroll to position [305, 0]
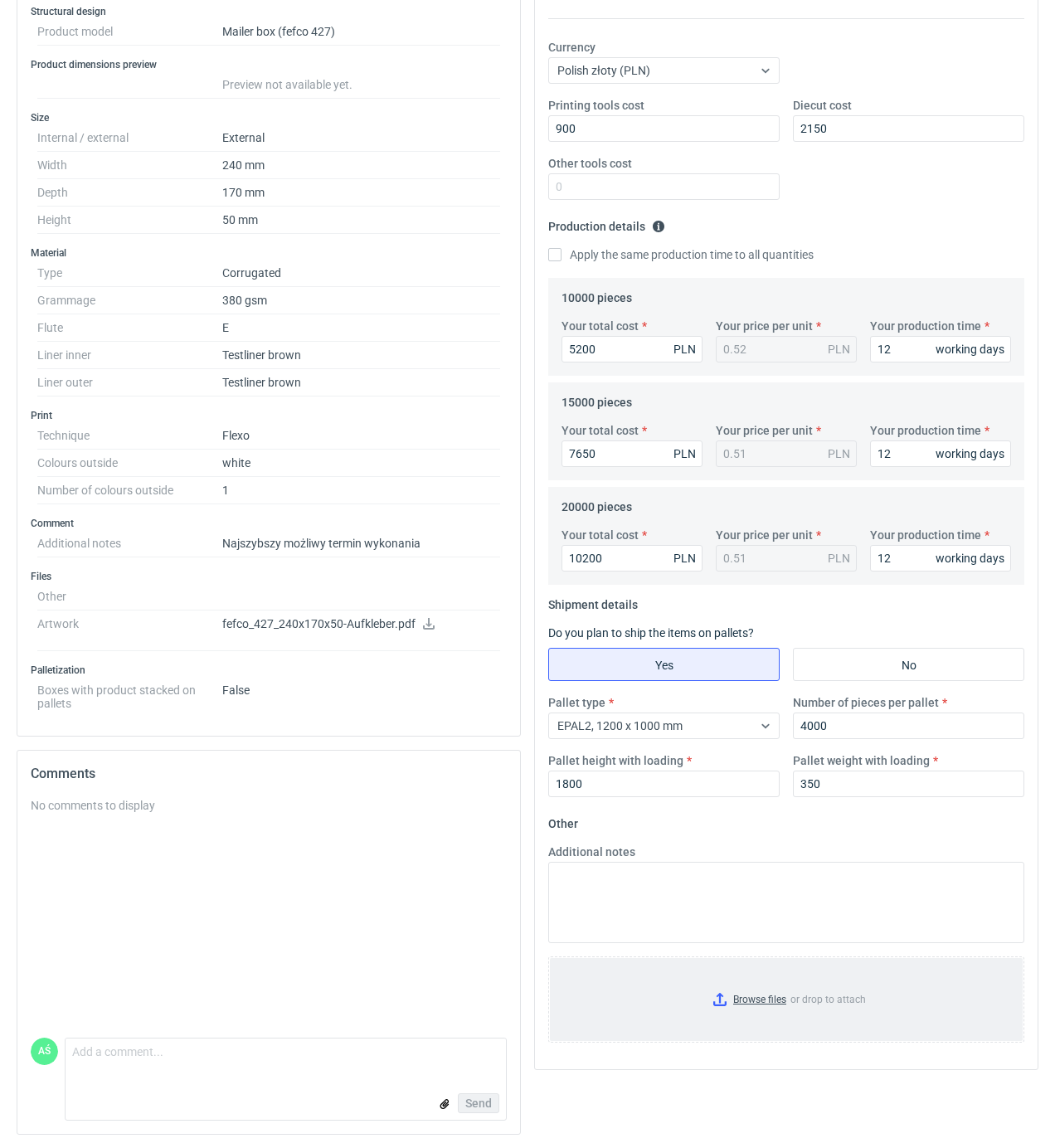
click at [750, 1002] on input "Browse files or drop to attach" at bounding box center [786, 1000] width 473 height 83
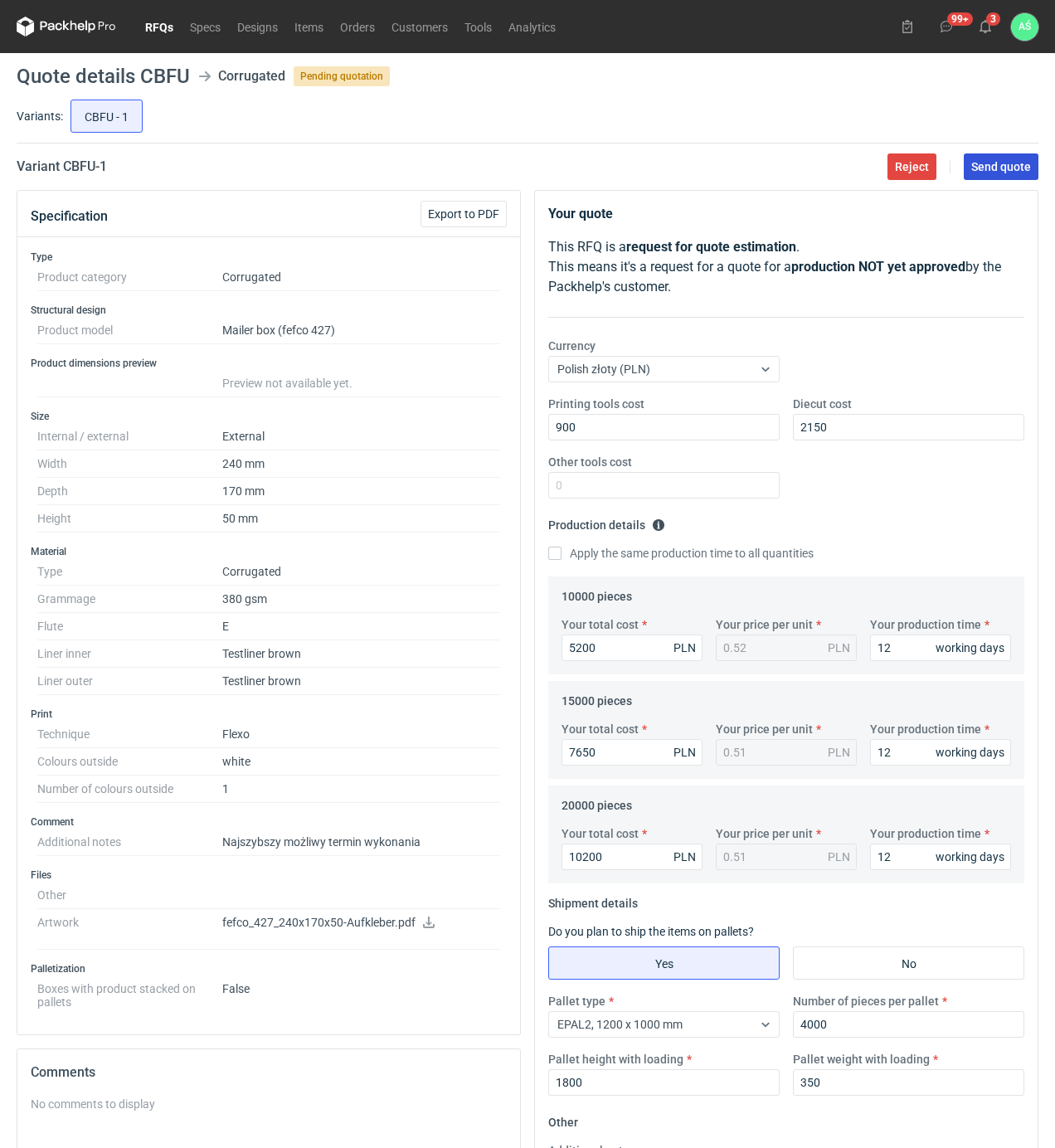
click at [984, 157] on button "Send quote" at bounding box center [1001, 166] width 75 height 26
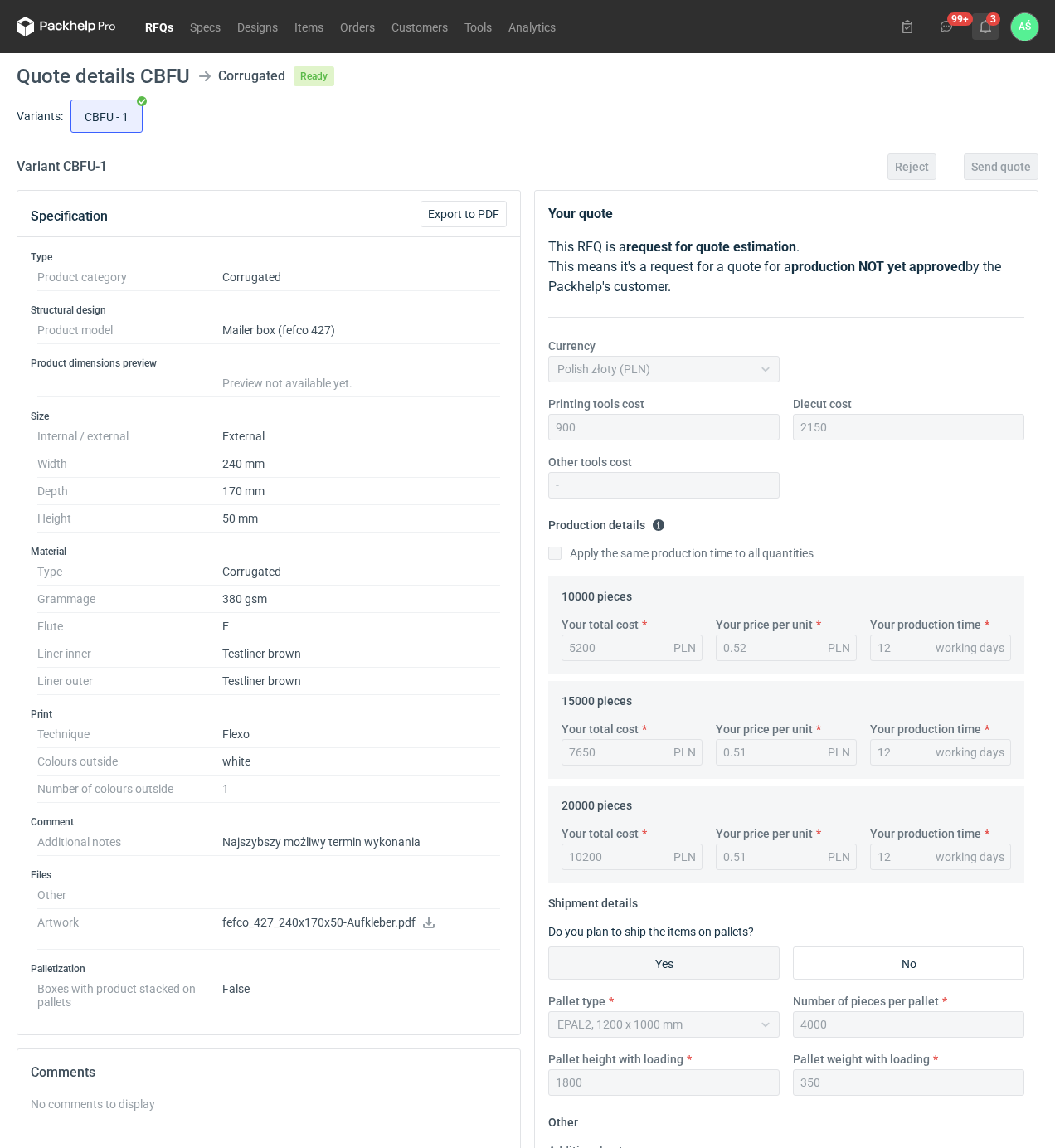
click at [985, 24] on icon at bounding box center [985, 26] width 14 height 14
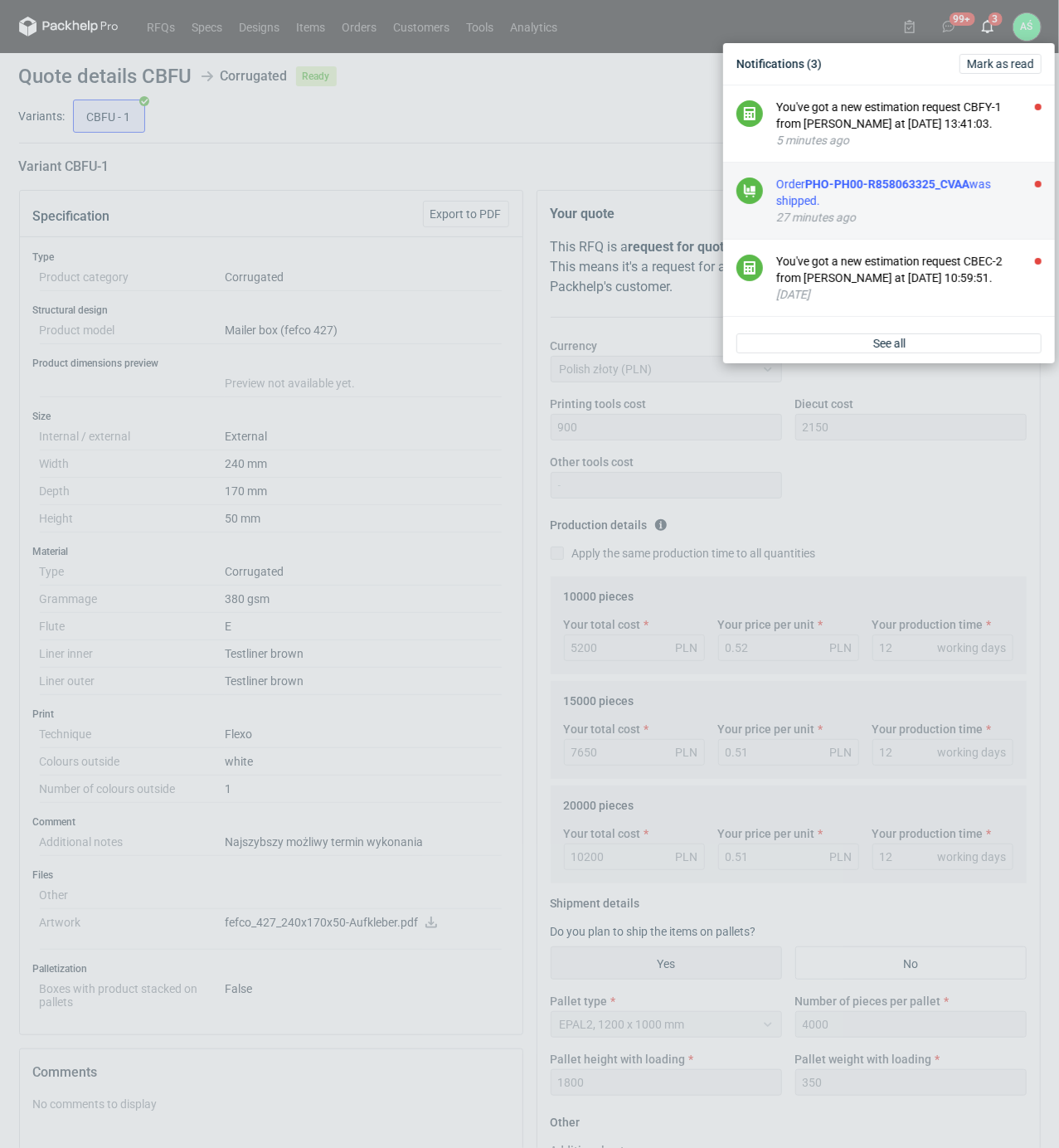
click at [988, 181] on div "Order PHO-PH00-R858063325_CVAA was shipped." at bounding box center [908, 192] width 265 height 33
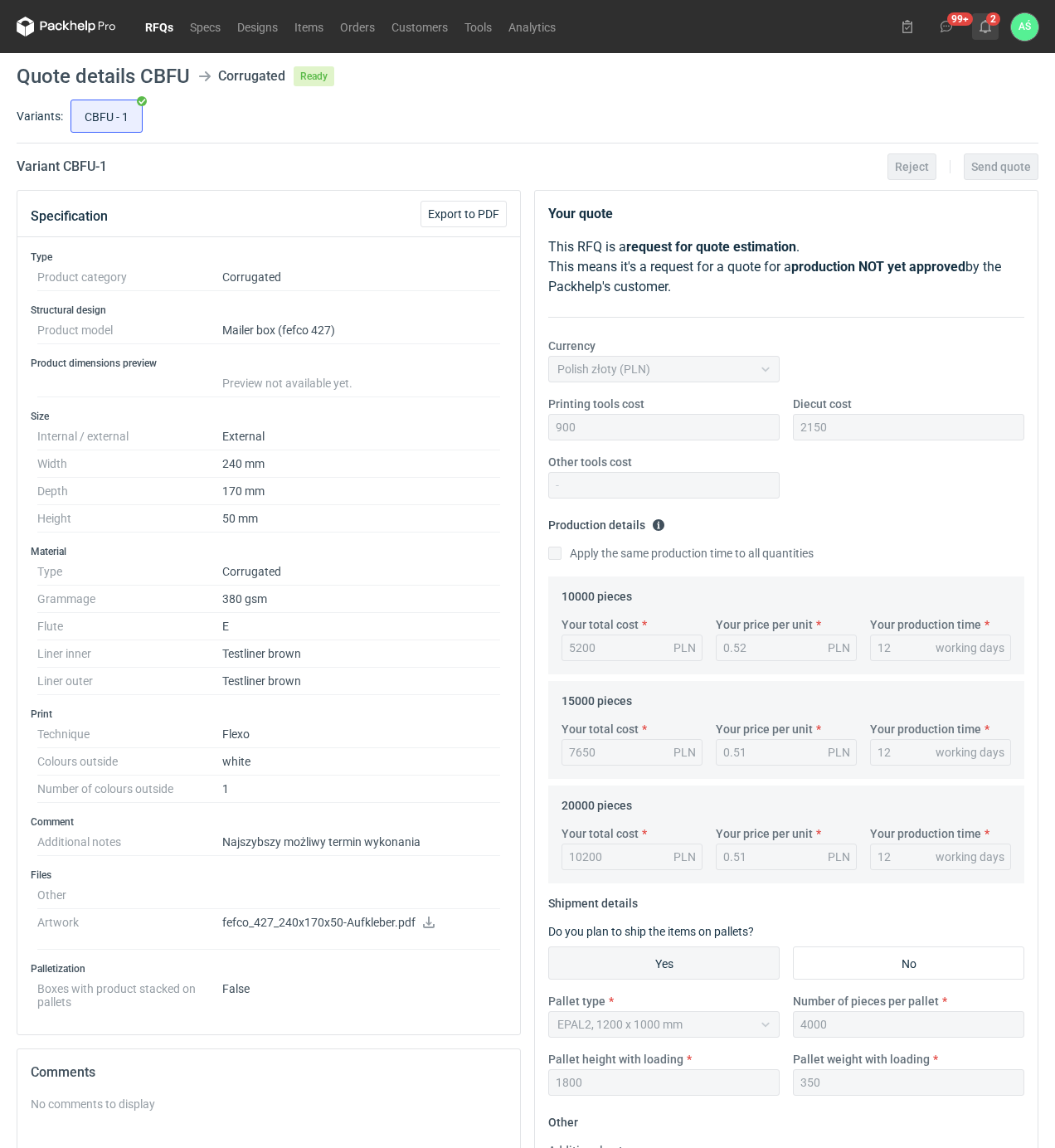
click at [984, 30] on icon at bounding box center [985, 26] width 14 height 14
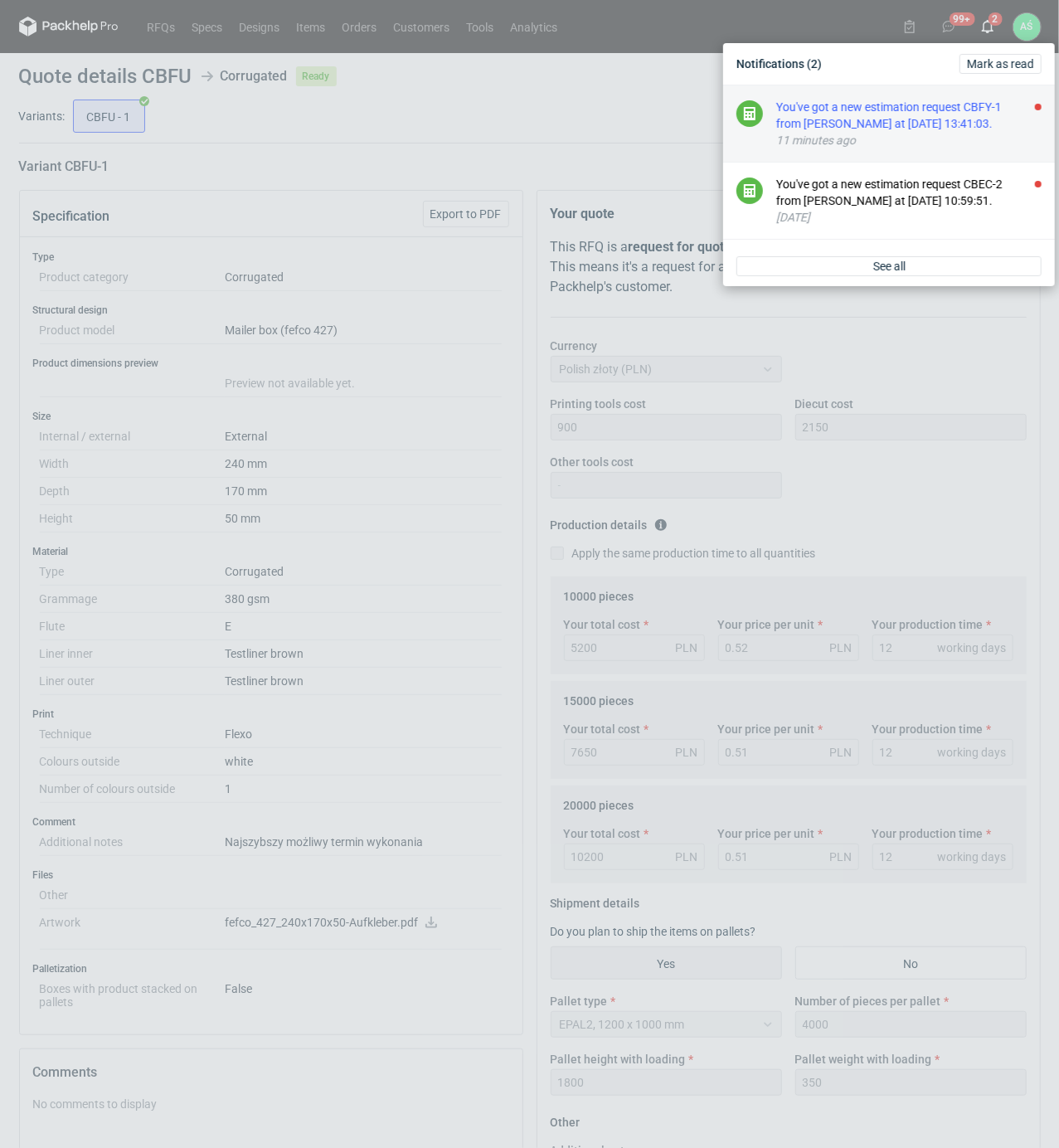
click at [966, 127] on div "You've got a new estimation request CBFY-1 from [PERSON_NAME] at [DATE] 13:41:0…" at bounding box center [908, 115] width 265 height 33
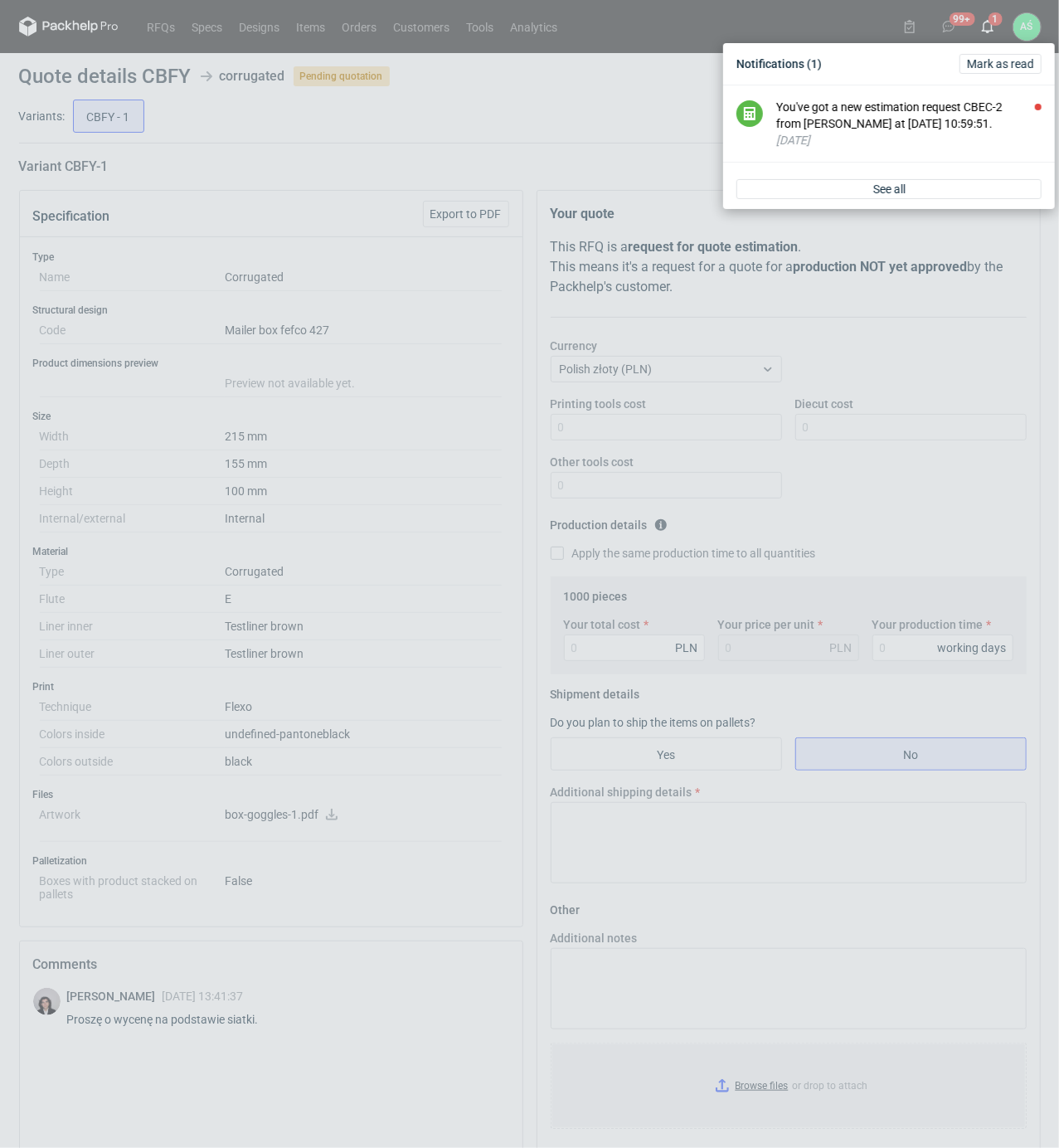
click at [409, 592] on div "Notifications (1) [PERSON_NAME] as read You've got a new estimation request CBE…" at bounding box center [529, 574] width 1059 height 1148
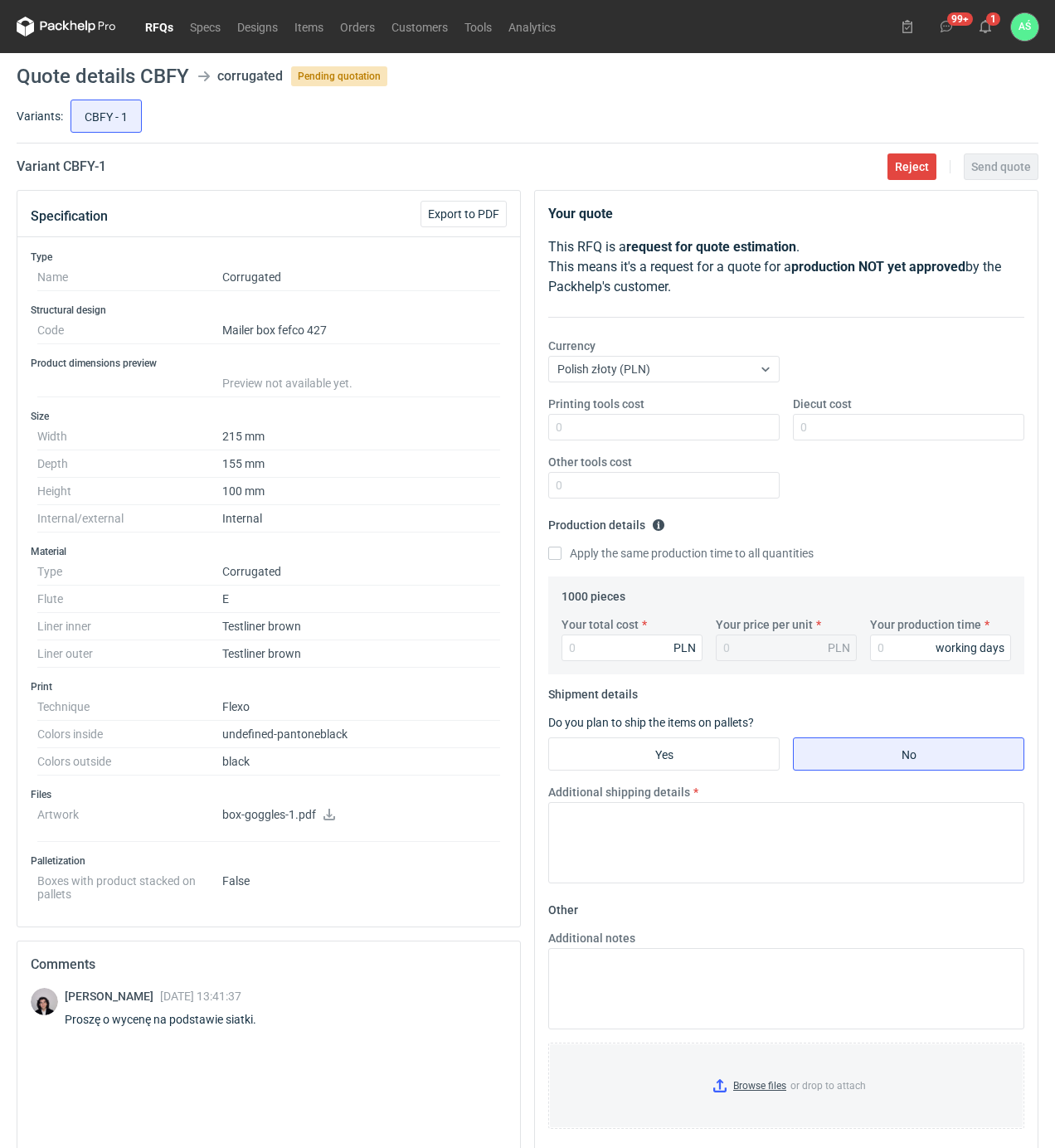
click at [326, 817] on icon at bounding box center [329, 814] width 14 height 12
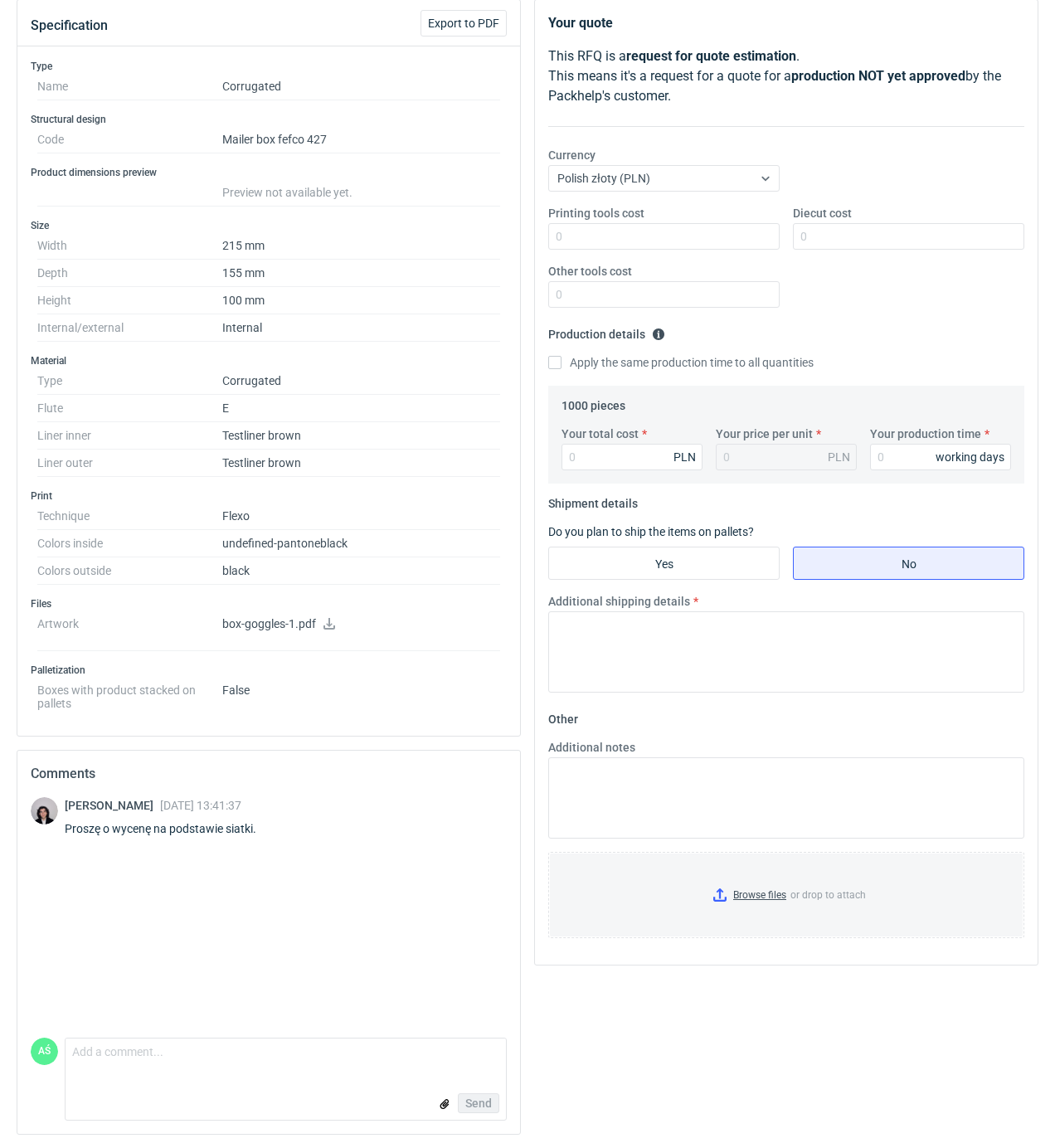
scroll to position [196, 0]
click at [204, 1032] on div "[PERSON_NAME] [DATE] 13:41:37 Proszę o wycenę na podstawie siatki." at bounding box center [269, 917] width 476 height 241
click at [107, 1065] on textarea "Comment message" at bounding box center [285, 1056] width 441 height 35
type textarea "brak siatki"
click at [474, 1098] on span "Send" at bounding box center [478, 1103] width 26 height 12
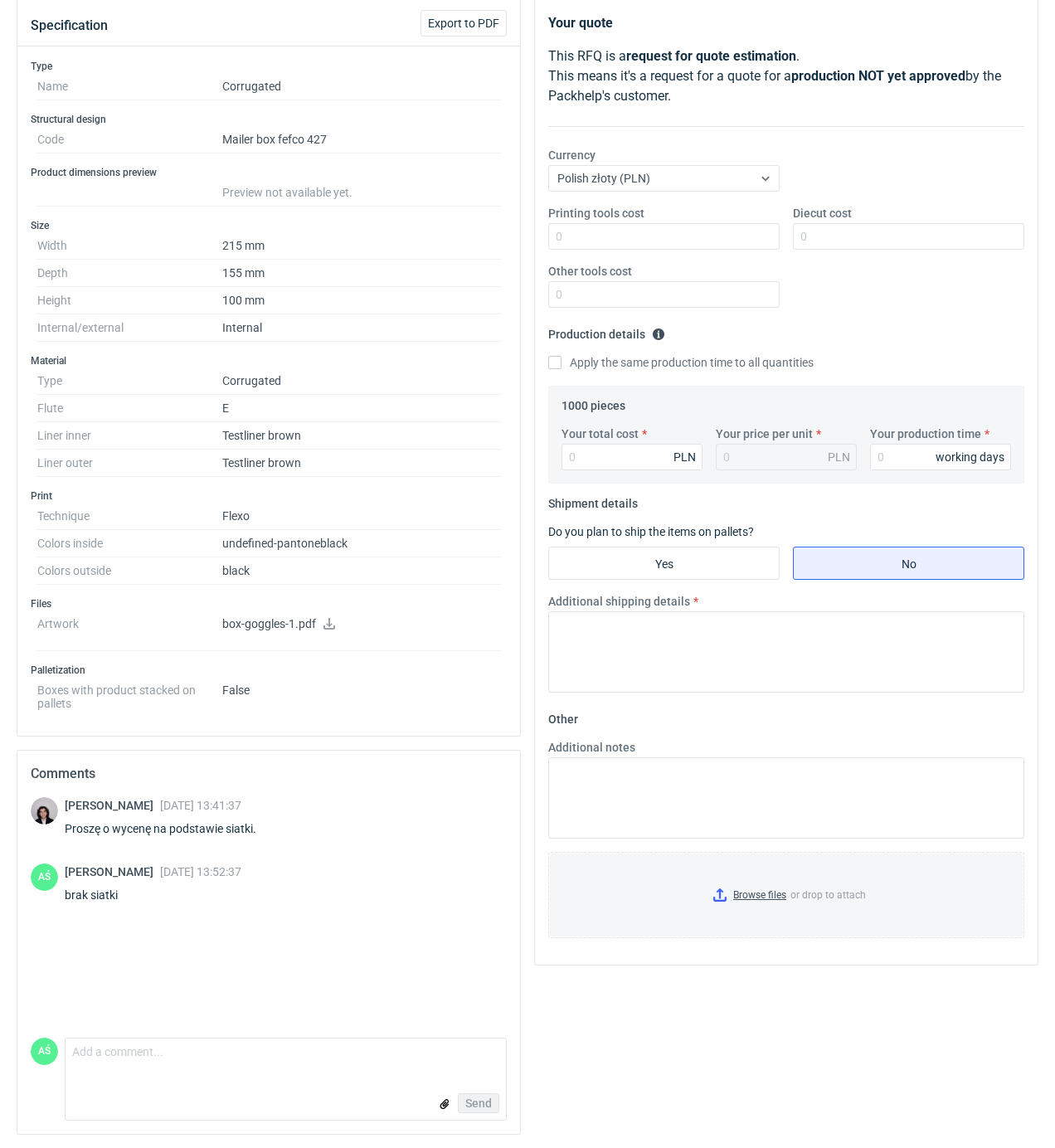
click at [349, 612] on dd "box-goggles-1.pdf" at bounding box center [361, 631] width 278 height 41
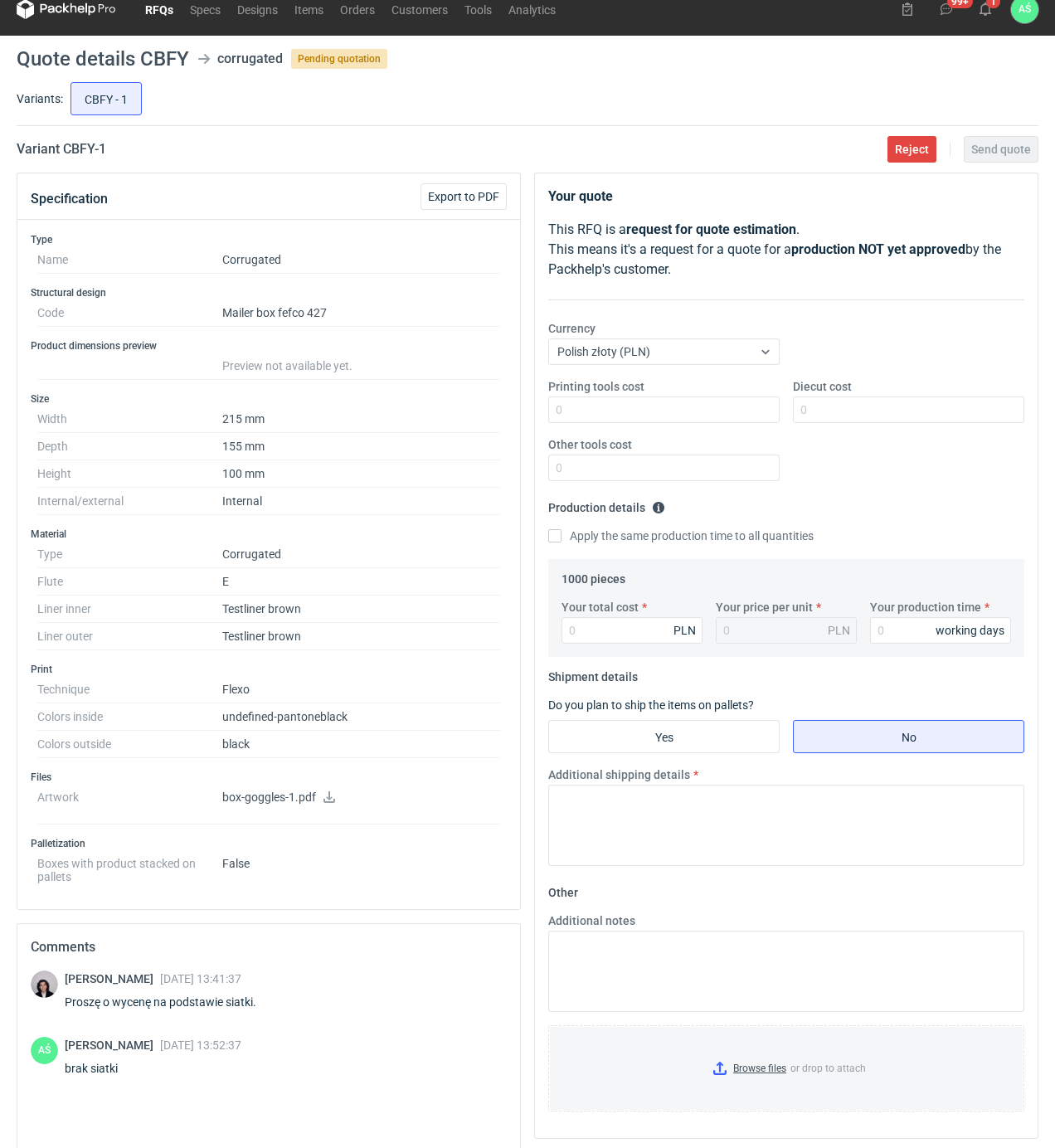
scroll to position [0, 0]
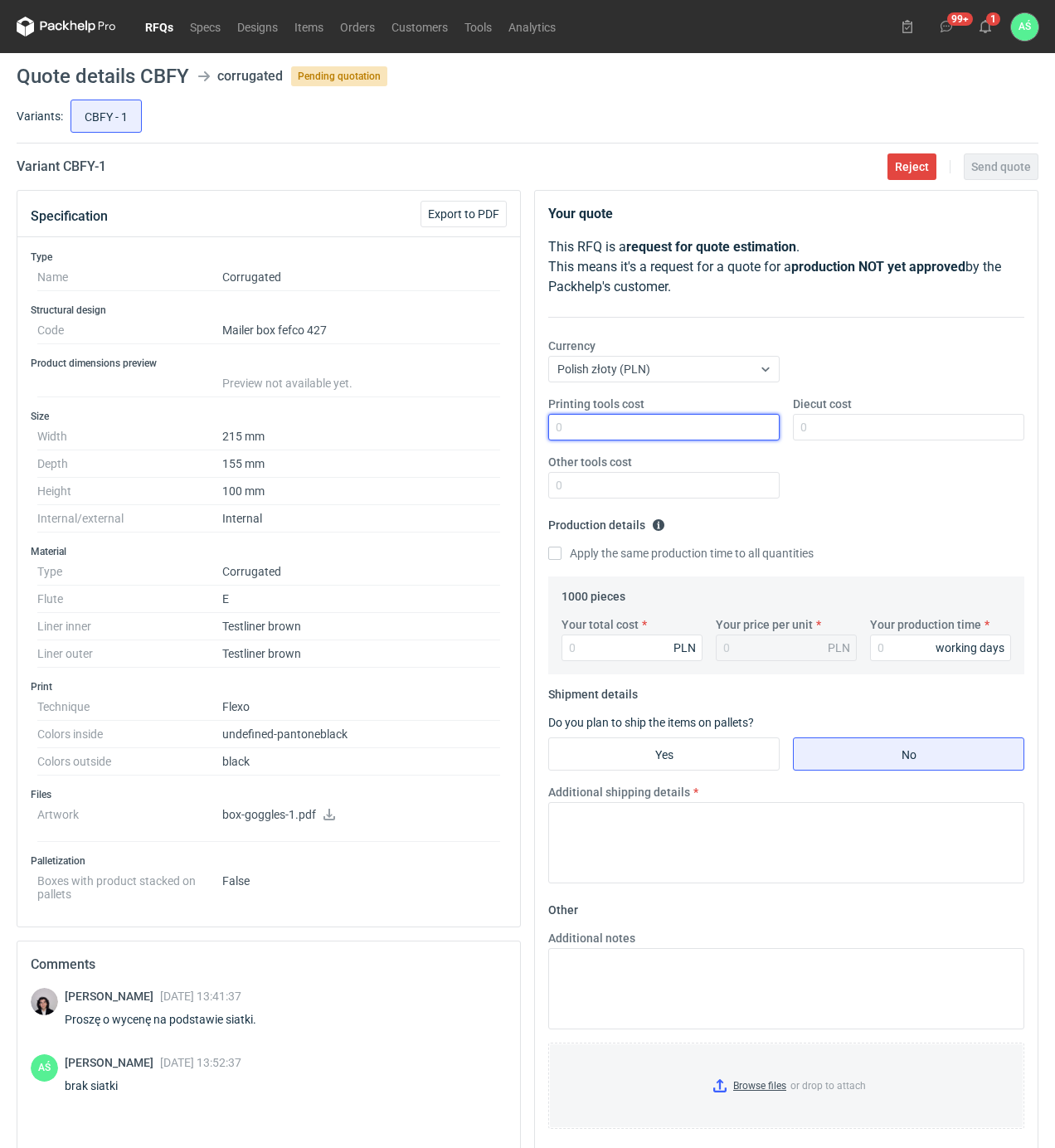
click at [718, 433] on input "Printing tools cost" at bounding box center [664, 427] width 232 height 26
type input "1000"
type input "600"
type input "1670"
type input "1.67"
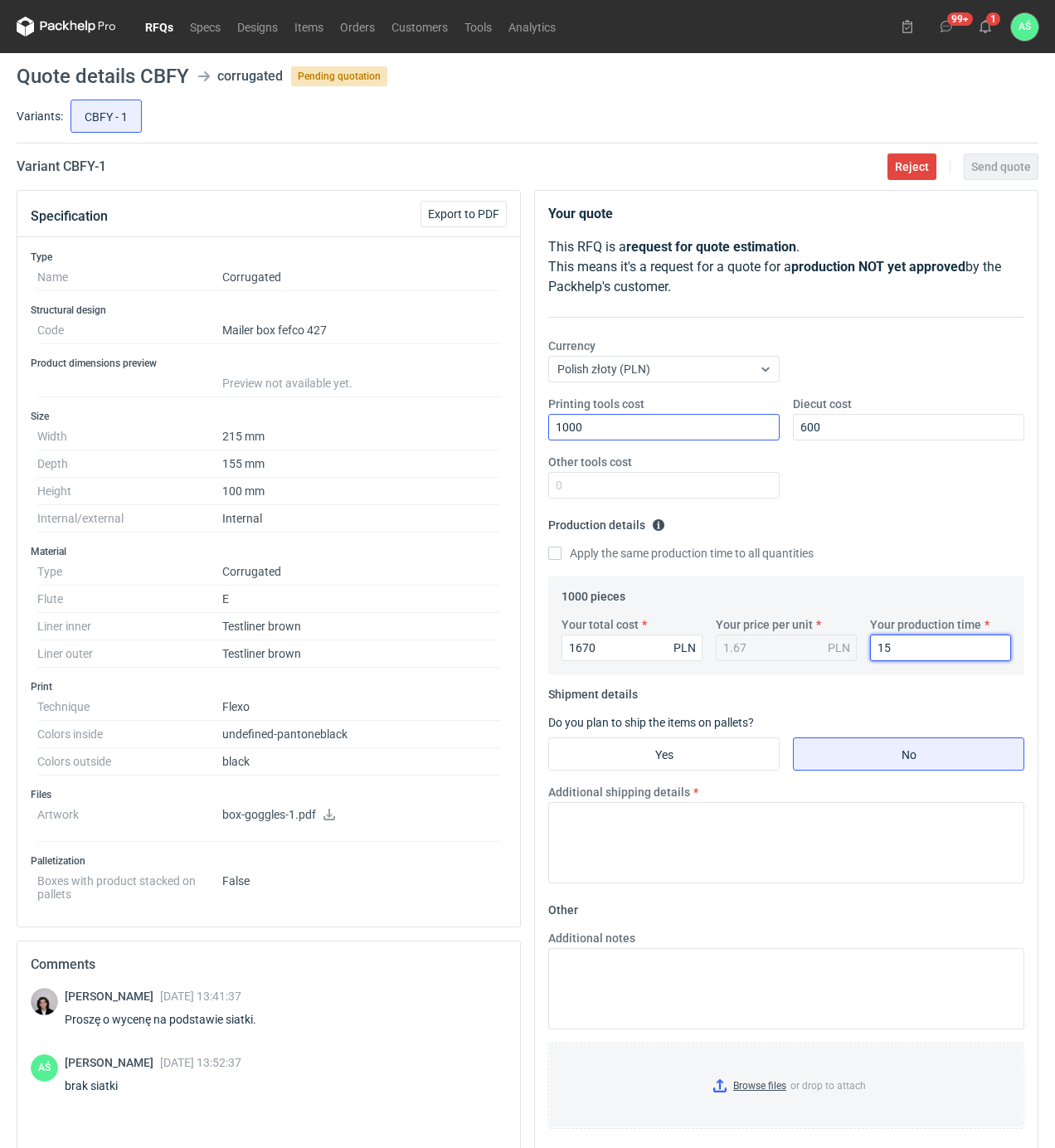
type input "15"
click at [699, 741] on input "Yes" at bounding box center [664, 754] width 230 height 32
radio input "true"
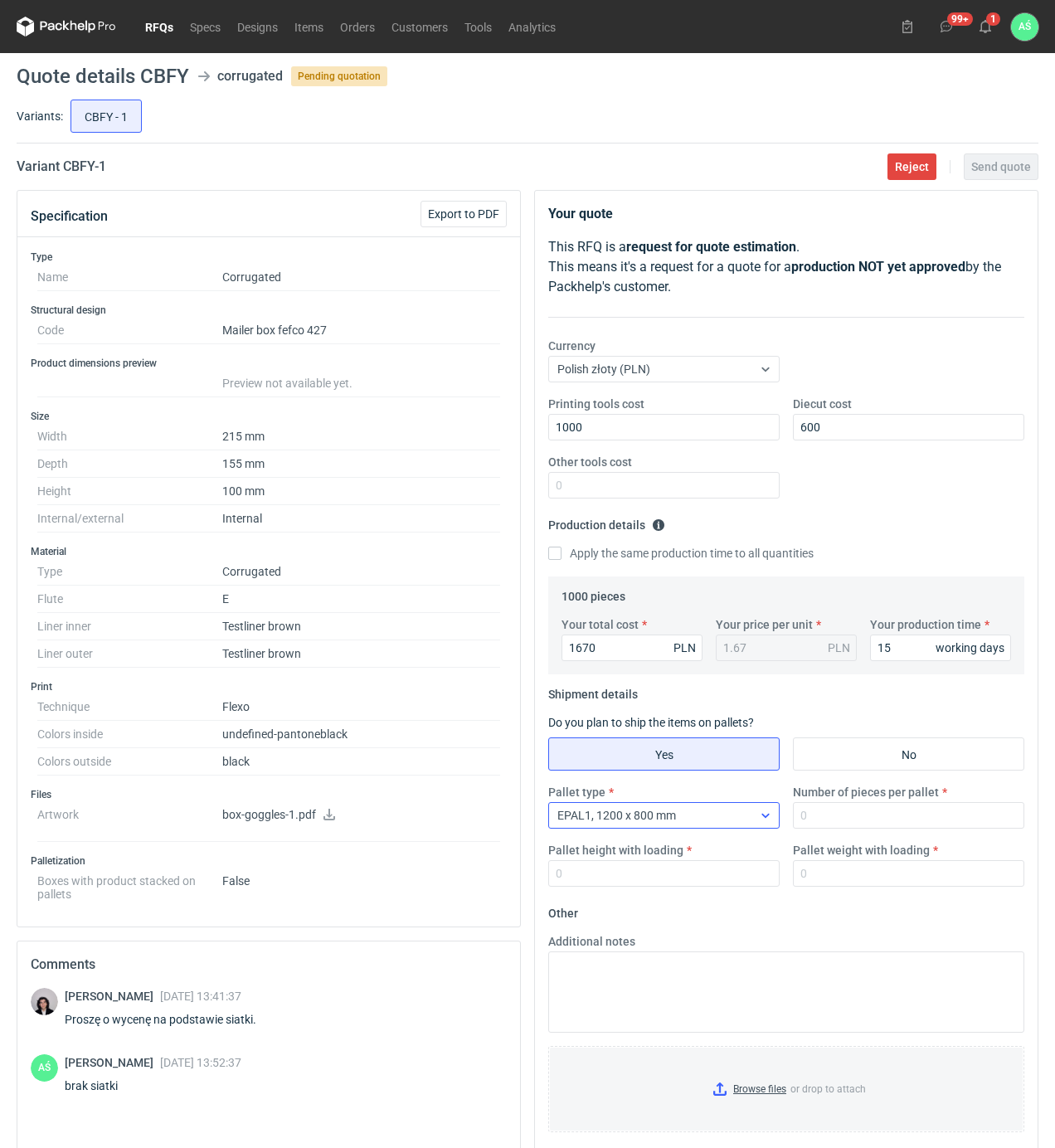
click at [734, 824] on div "EPAL1, 1200 x 800 mm" at bounding box center [651, 816] width 204 height 24
click at [846, 831] on div "Pallet type Select is focused ,type to refine list, press Down to open the menu…" at bounding box center [786, 842] width 489 height 116
click at [857, 813] on input "Number of pieces per pallet" at bounding box center [909, 815] width 232 height 26
type input "1000"
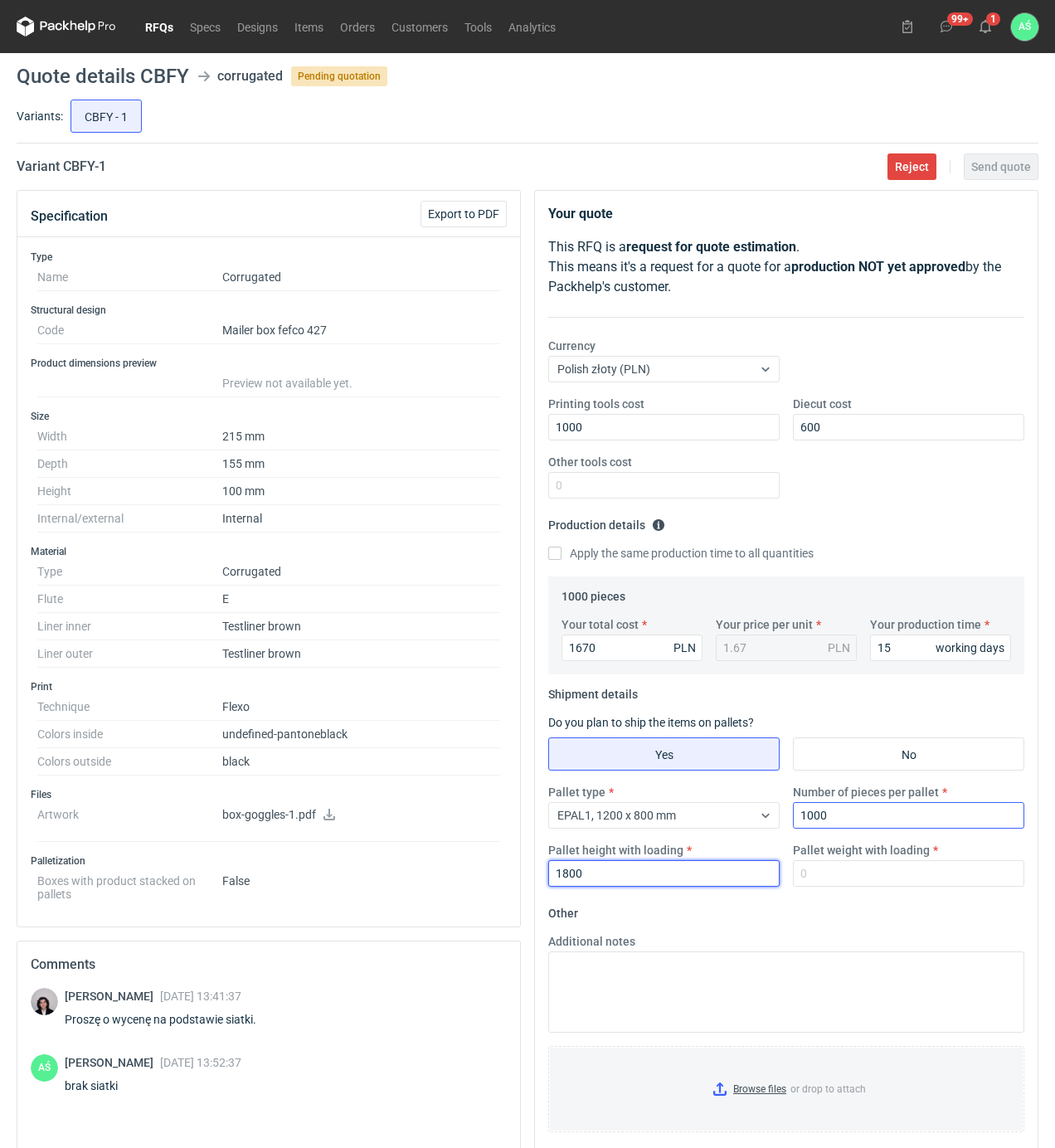
type input "1800"
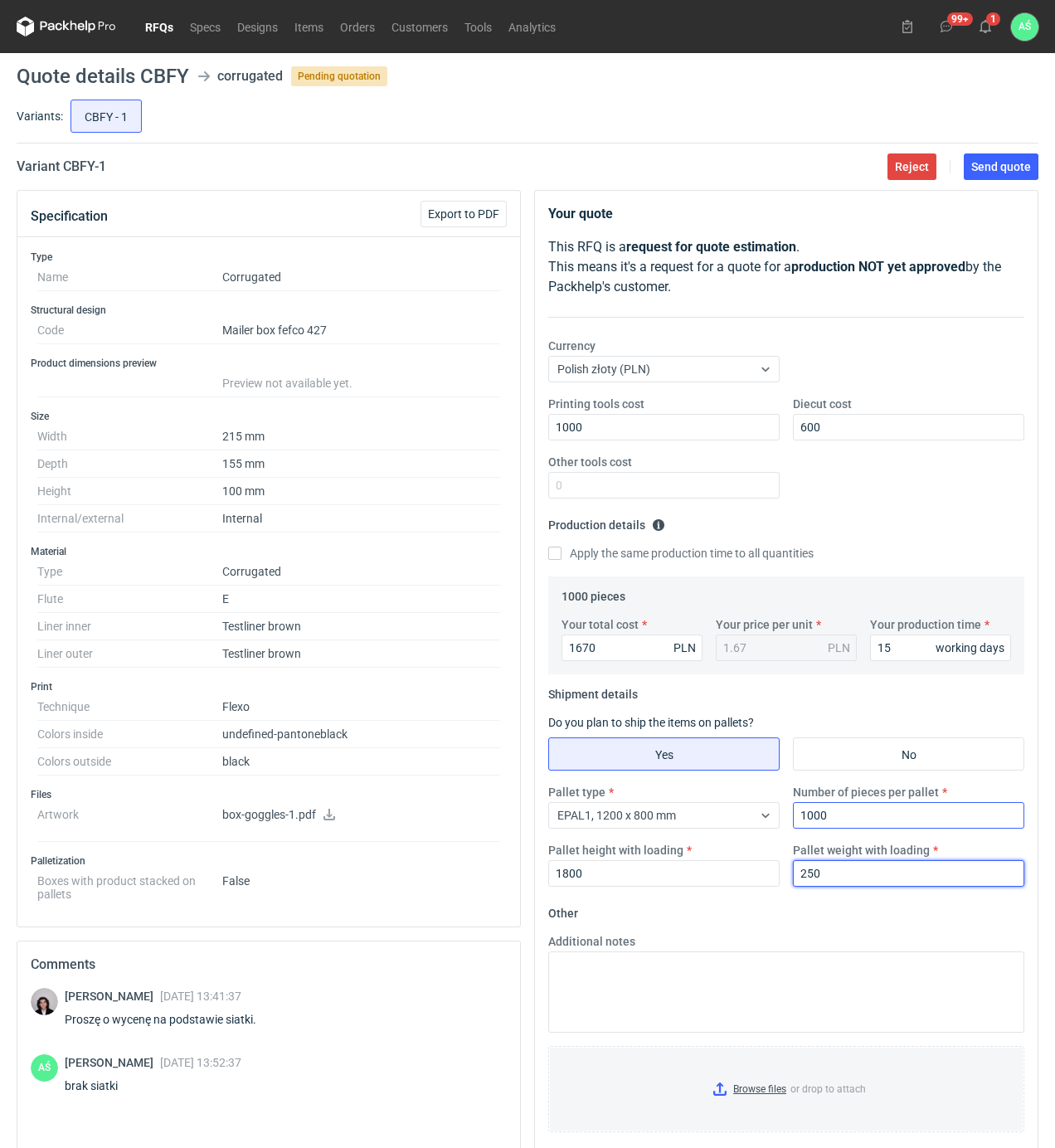
type input "250"
click at [770, 1088] on input "Browse files or drop to attach" at bounding box center [786, 1089] width 473 height 83
click at [993, 149] on main "Quote details CBFY corrugated Pending quotation Variants: CBFY - 1 Variant CBFY…" at bounding box center [528, 696] width 1035 height 1286
click at [1005, 161] on span "Send quote" at bounding box center [1002, 166] width 60 height 12
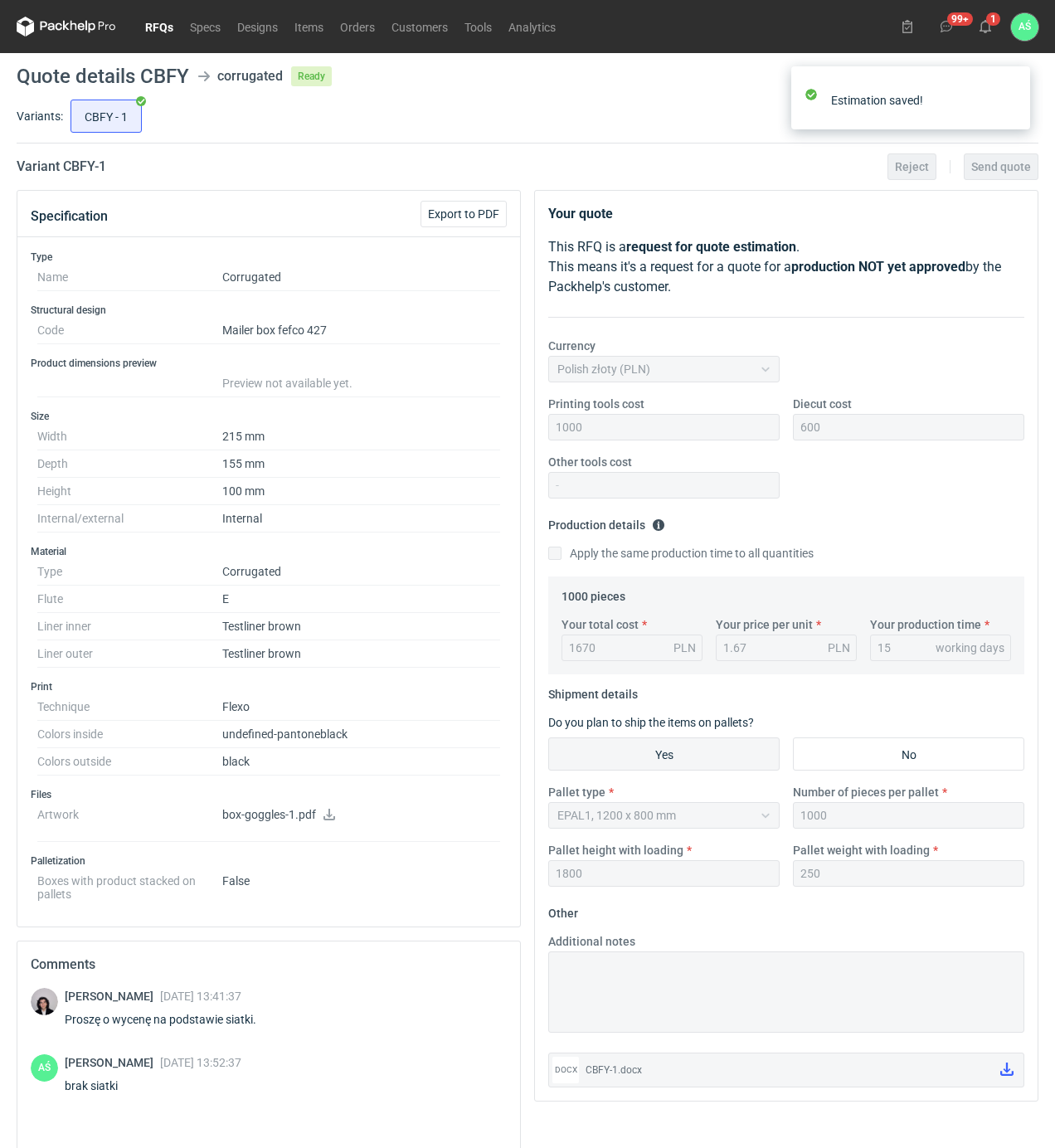
click at [354, 125] on div "CBFY - 1" at bounding box center [553, 116] width 972 height 40
click at [166, 24] on link "RFQs" at bounding box center [159, 26] width 45 height 20
